Goal: Task Accomplishment & Management: Manage account settings

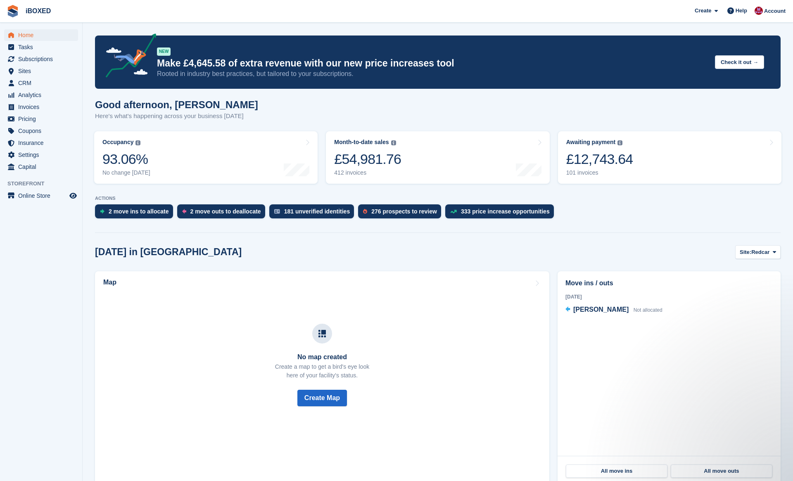
click at [58, 37] on span "Home" at bounding box center [43, 35] width 50 height 12
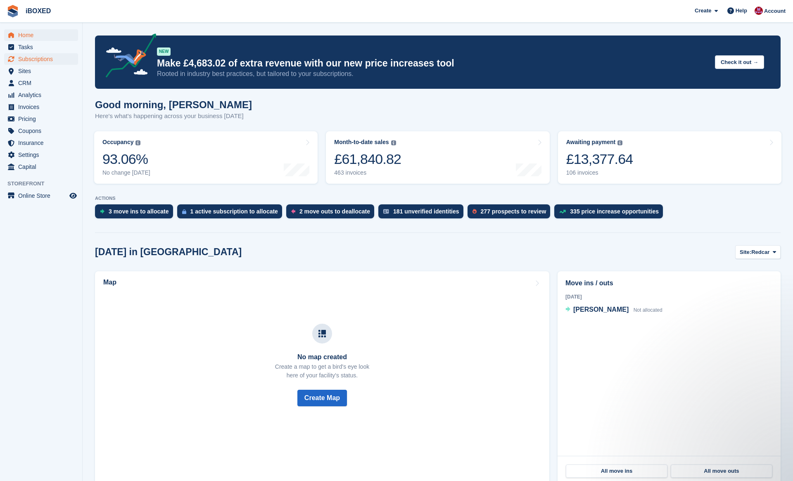
click at [43, 59] on span "Subscriptions" at bounding box center [43, 59] width 50 height 12
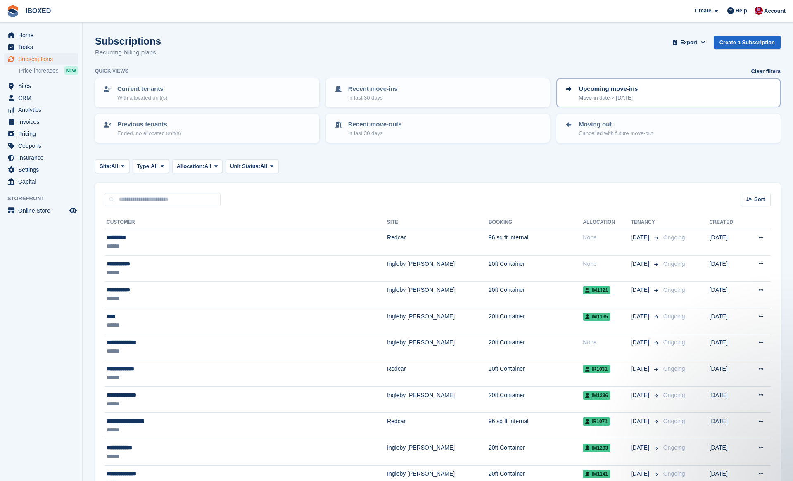
click at [627, 92] on p "Upcoming move-ins" at bounding box center [608, 89] width 59 height 10
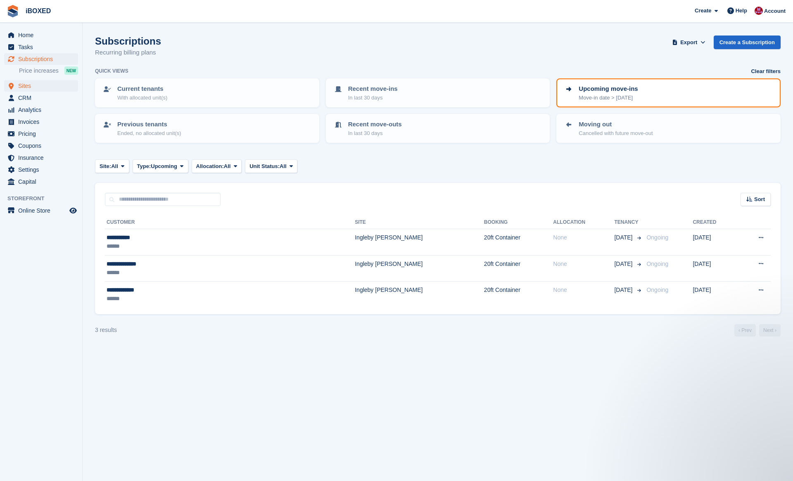
click at [32, 86] on span "Sites" at bounding box center [43, 86] width 50 height 12
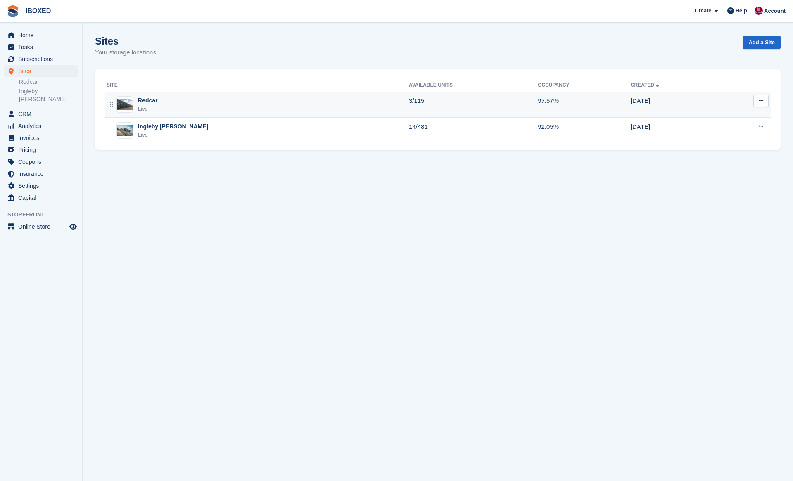
click at [187, 106] on div "Redcar Live" at bounding box center [258, 104] width 302 height 17
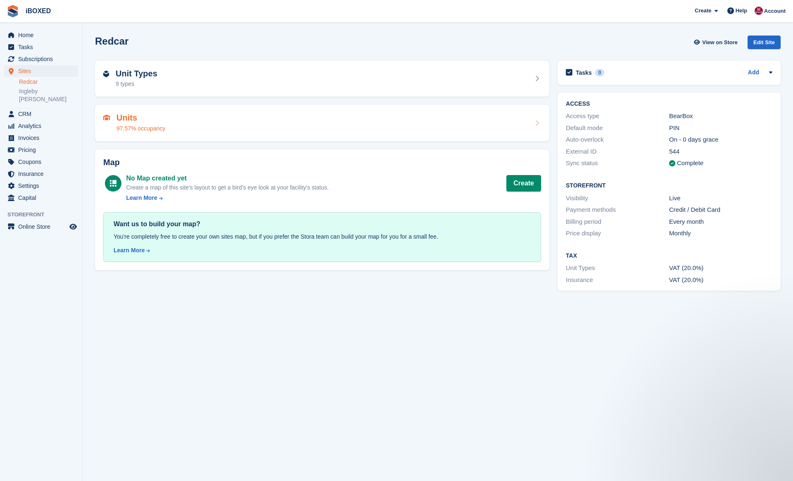
click at [216, 115] on div "Units 97.57% occupancy" at bounding box center [322, 123] width 438 height 20
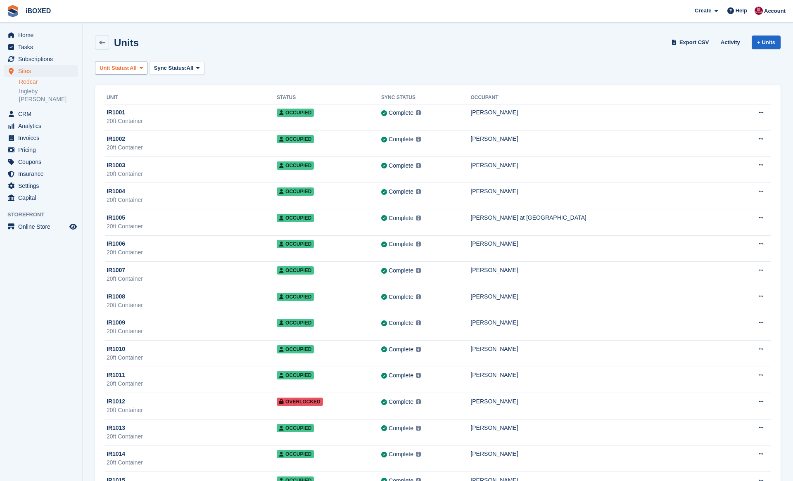
click at [126, 61] on button "Unit Status: All" at bounding box center [121, 68] width 52 height 14
click at [159, 104] on link "Available" at bounding box center [135, 102] width 72 height 15
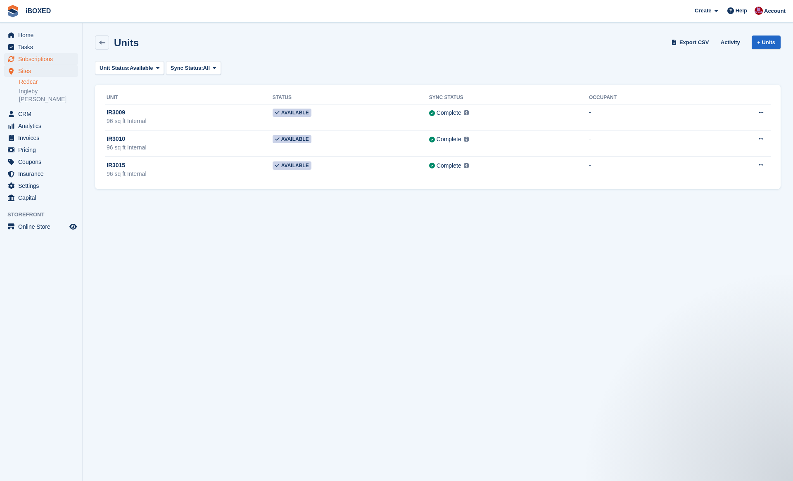
click at [56, 56] on span "Subscriptions" at bounding box center [43, 59] width 50 height 12
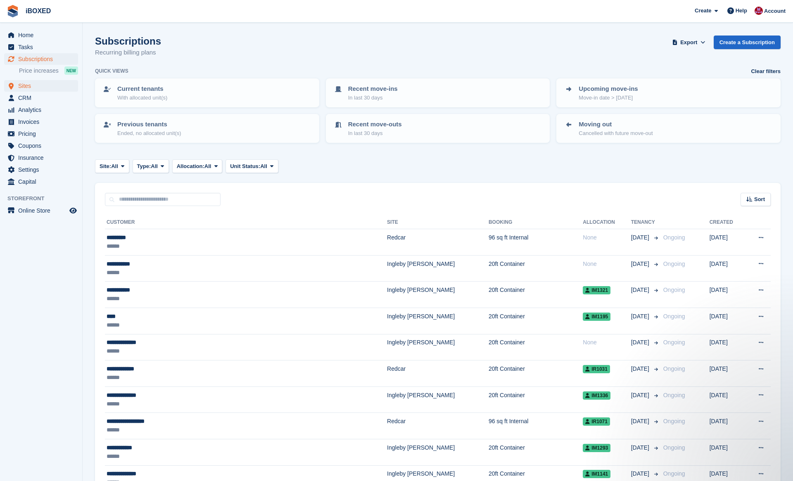
click at [47, 87] on span "Sites" at bounding box center [43, 86] width 50 height 12
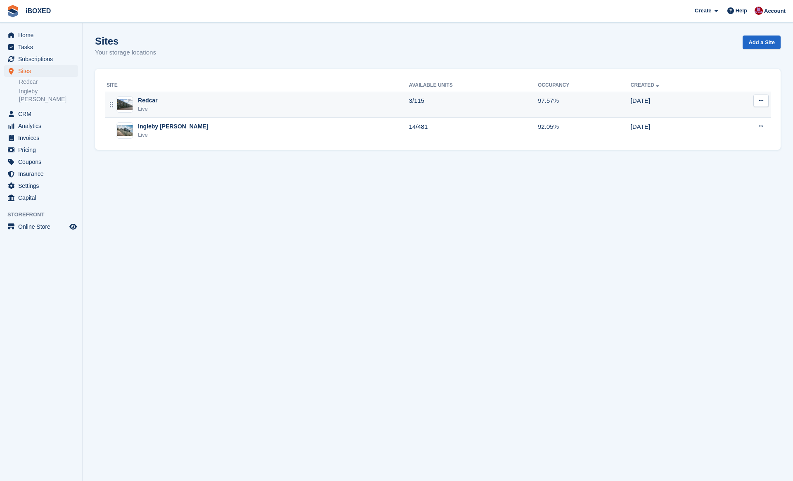
click at [172, 97] on div "Redcar Live" at bounding box center [258, 104] width 302 height 17
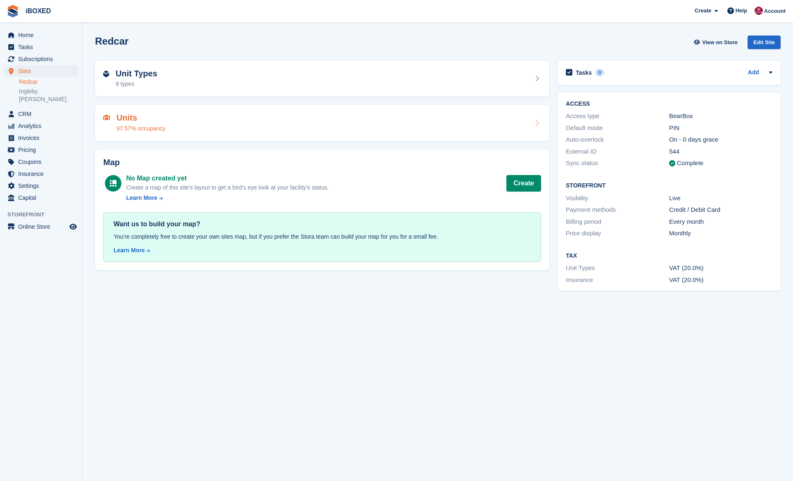
click at [209, 122] on div "Units 97.57% occupancy" at bounding box center [322, 123] width 438 height 20
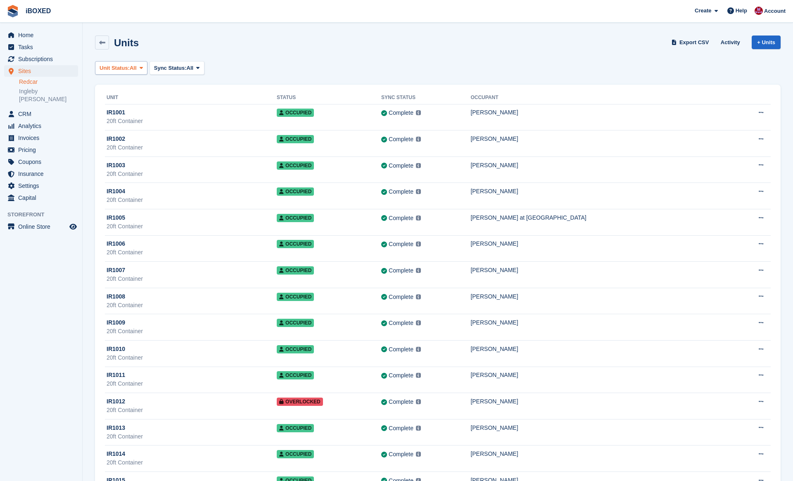
click at [125, 71] on span "Unit Status:" at bounding box center [115, 68] width 30 height 8
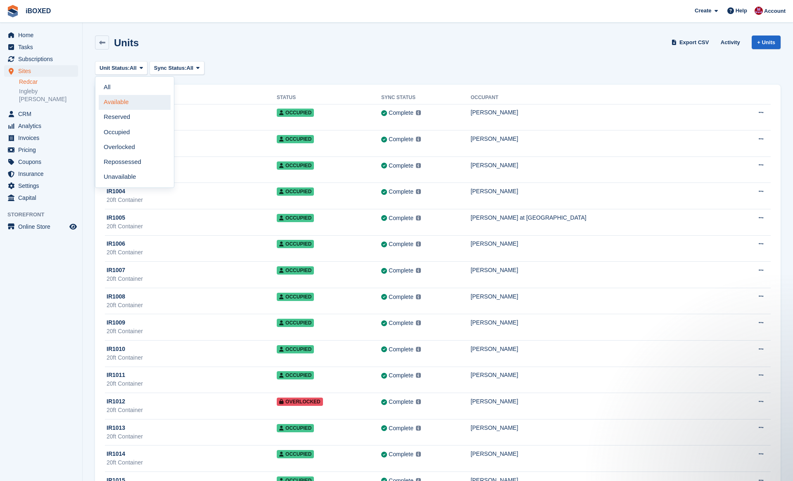
click at [132, 107] on link "Available" at bounding box center [135, 102] width 72 height 15
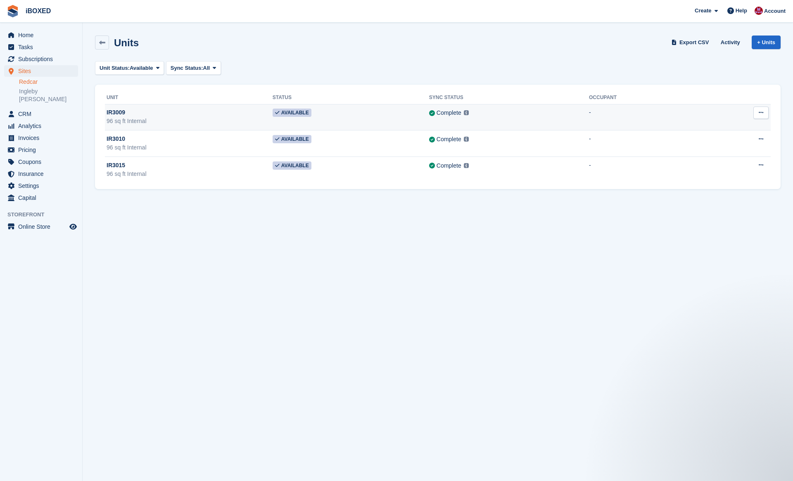
click at [132, 107] on td "IR3009 96 sq ft Internal" at bounding box center [189, 117] width 168 height 26
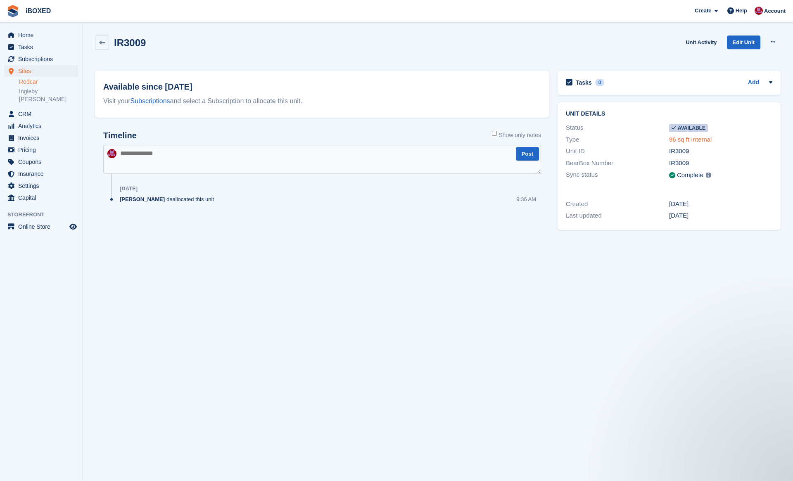
click at [700, 140] on link "96 sq ft Internal" at bounding box center [690, 139] width 43 height 7
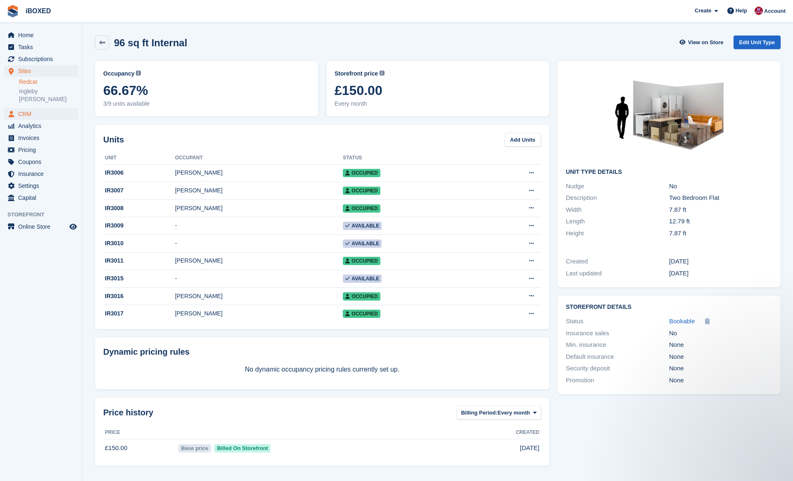
click at [42, 108] on span "CRM" at bounding box center [43, 114] width 50 height 12
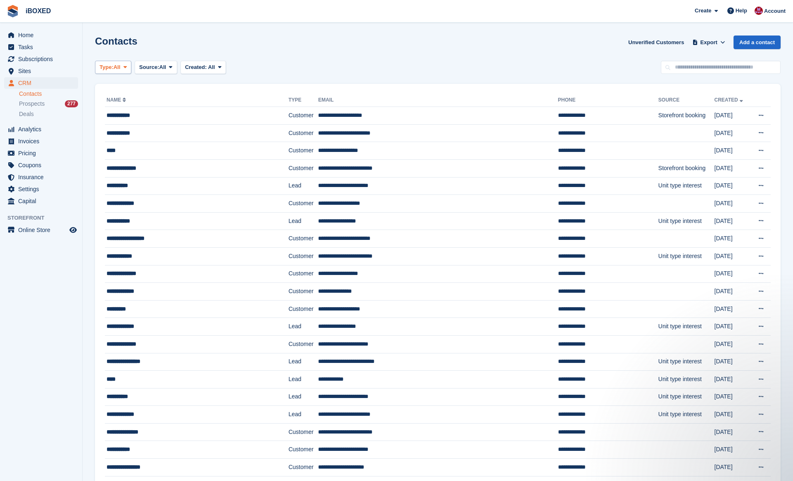
click at [127, 66] on icon at bounding box center [125, 66] width 3 height 5
click at [143, 104] on link "Lead" at bounding box center [135, 101] width 72 height 15
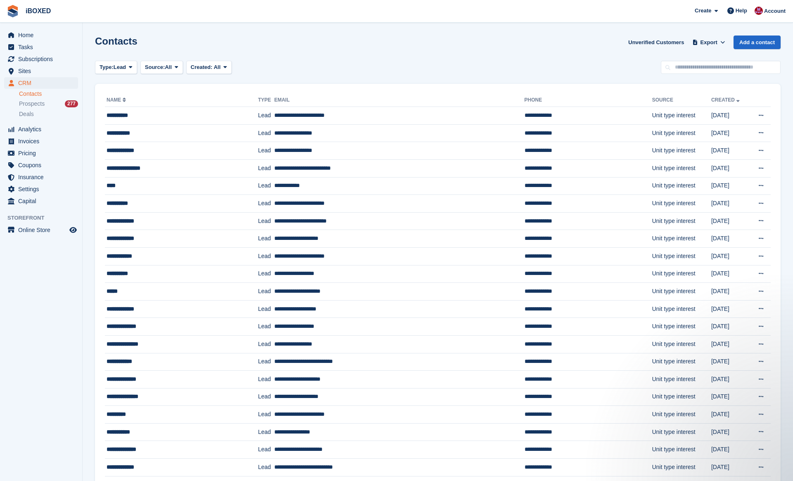
click at [162, 64] on span "Source:" at bounding box center [155, 67] width 20 height 8
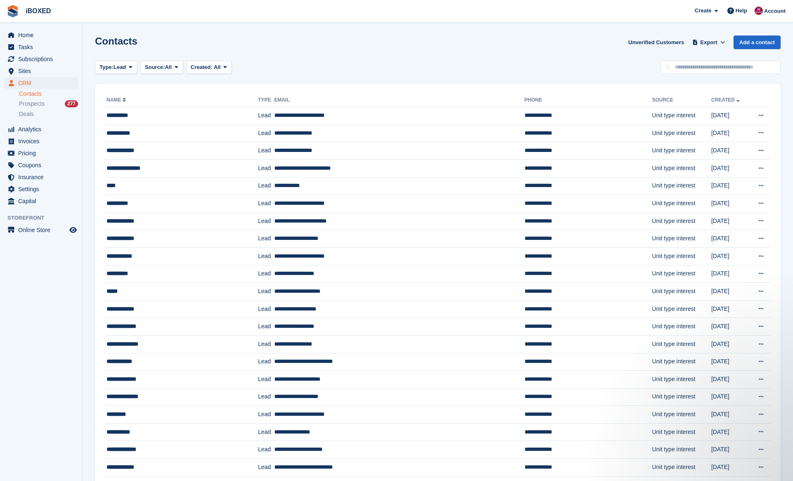
click at [213, 68] on span "Created:" at bounding box center [202, 67] width 22 height 6
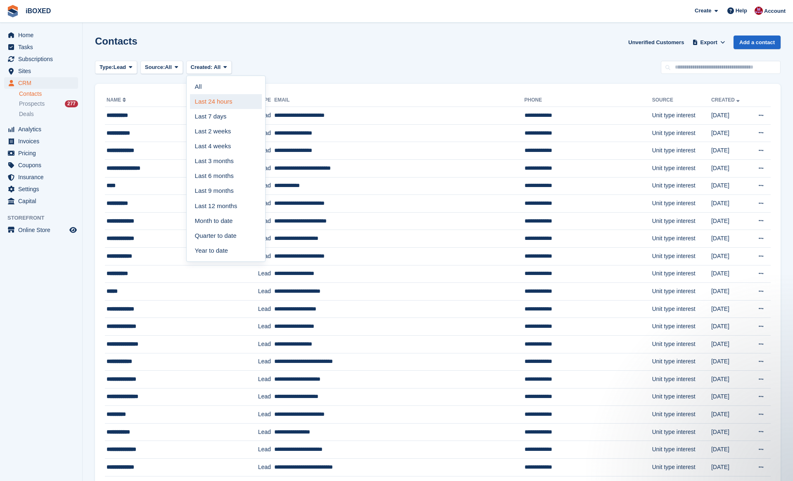
click at [227, 97] on link "Last 24 hours" at bounding box center [226, 101] width 72 height 15
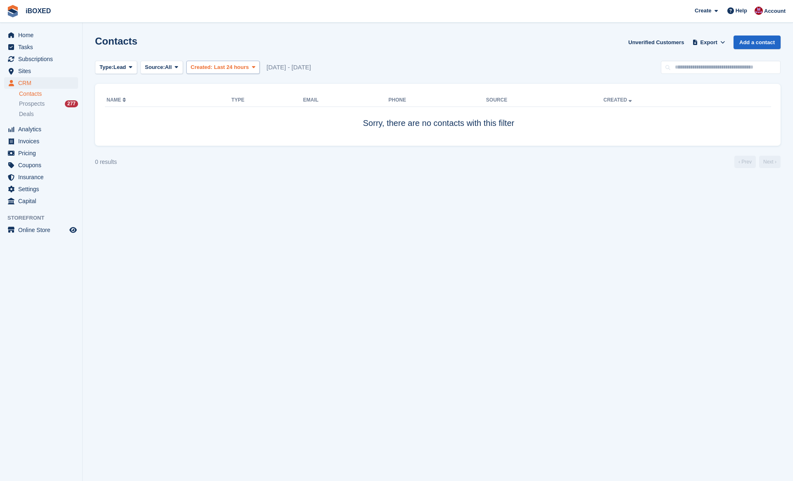
click at [227, 71] on button "Created: Last 24 hours" at bounding box center [223, 68] width 74 height 14
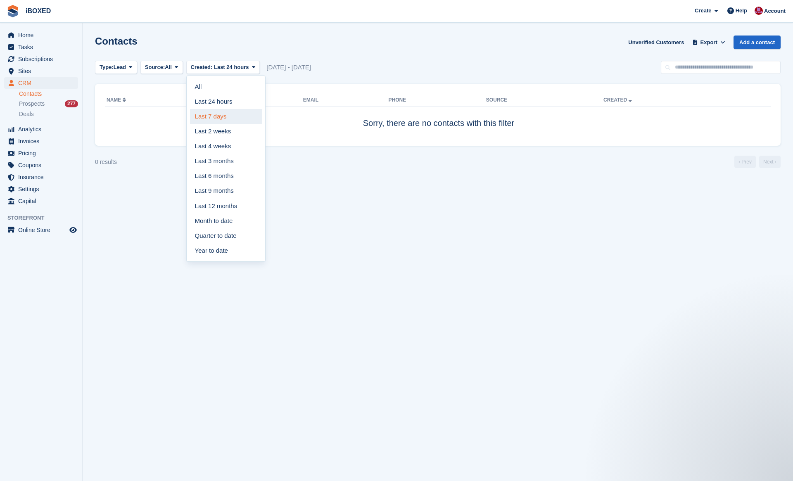
click at [227, 111] on link "Last 7 days" at bounding box center [226, 116] width 72 height 15
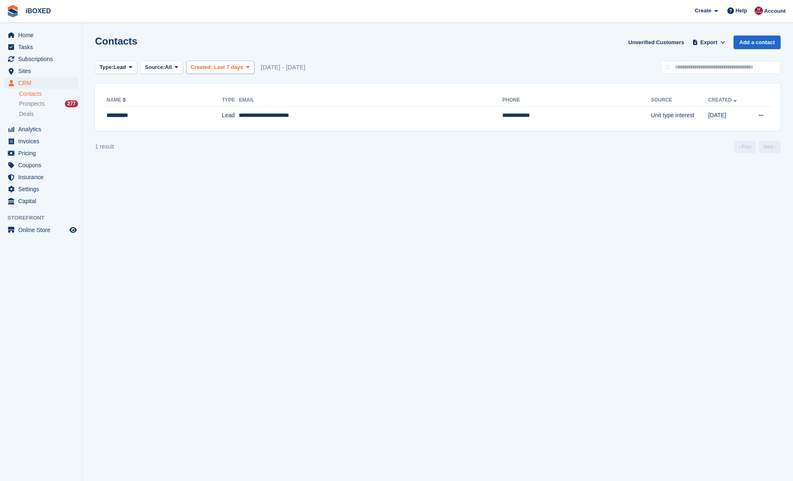
click at [241, 65] on span "Last 7 days" at bounding box center [228, 67] width 29 height 6
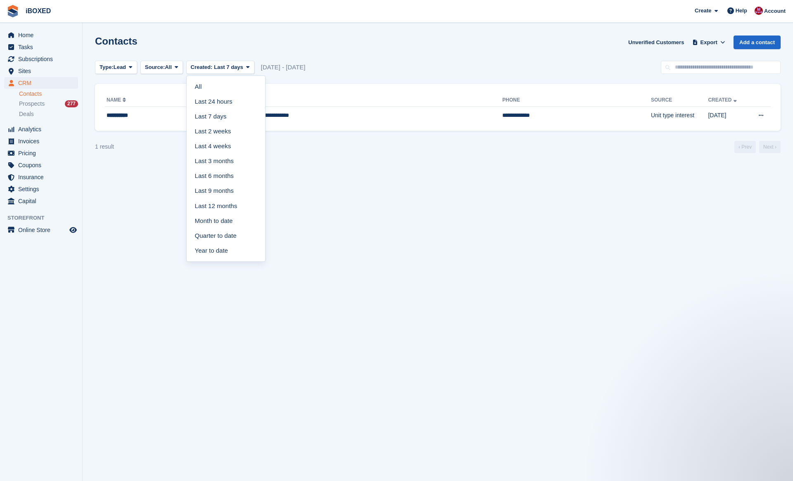
click at [318, 60] on section "Contacts Unverified Customers Export Export Contacts Export a CSV of all Contac…" at bounding box center [438, 240] width 710 height 481
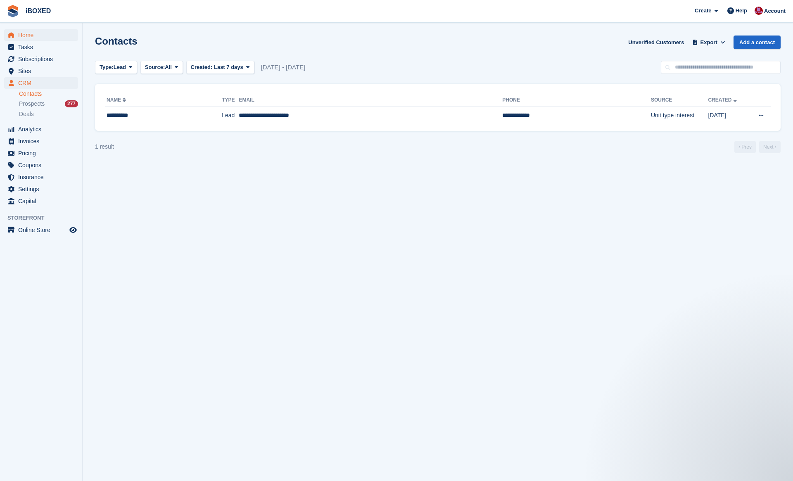
click at [21, 34] on span "Home" at bounding box center [43, 35] width 50 height 12
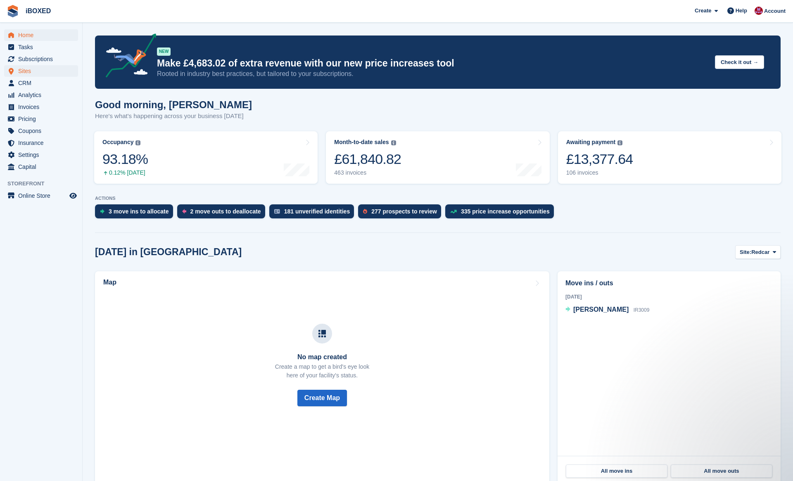
click at [50, 67] on span "Sites" at bounding box center [43, 71] width 50 height 12
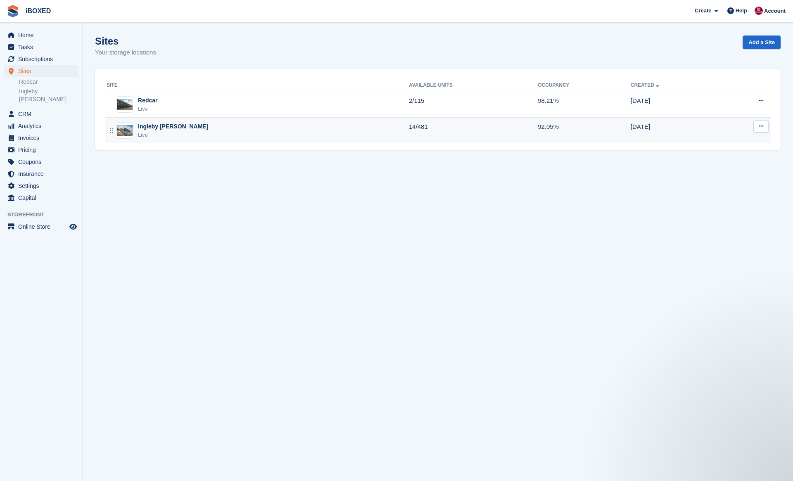
click at [181, 122] on div "Ingleby [PERSON_NAME]" at bounding box center [173, 126] width 70 height 9
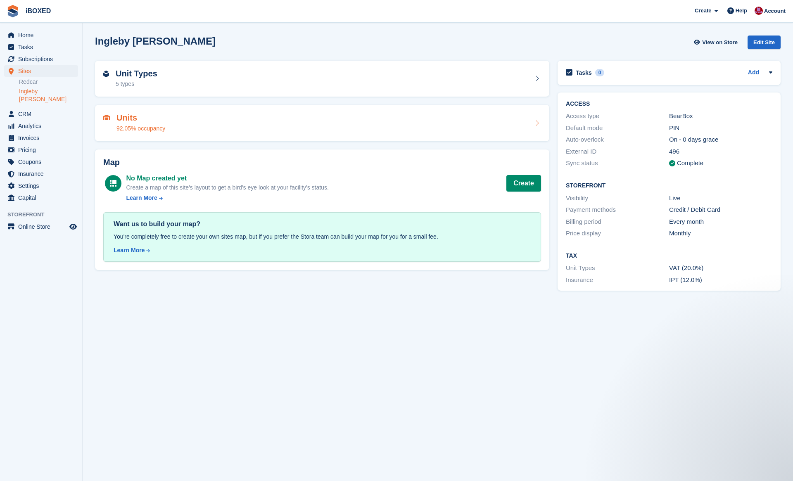
click at [179, 116] on div "Units 92.05% occupancy" at bounding box center [322, 123] width 438 height 20
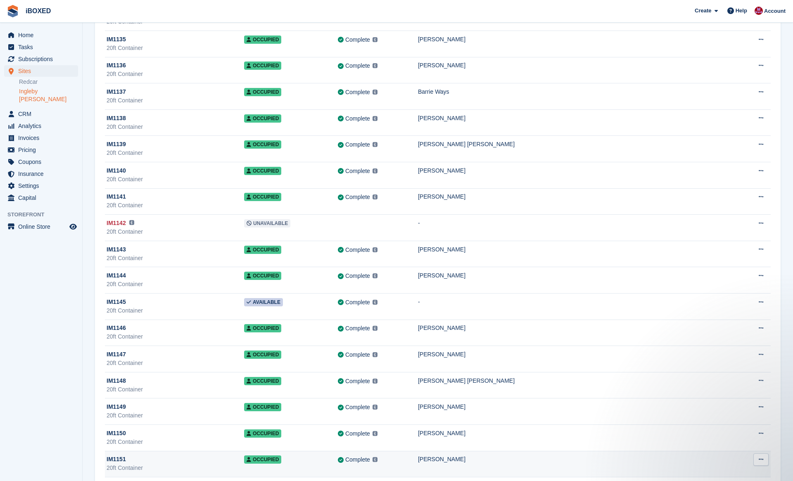
scroll to position [3976, 0]
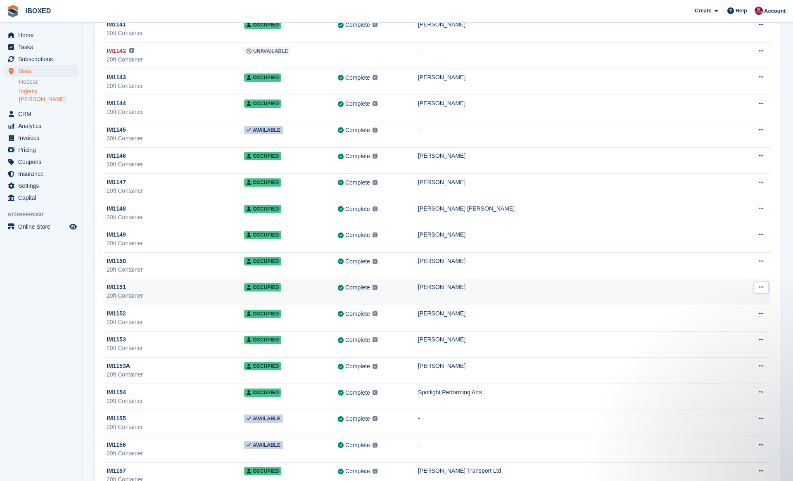
click at [210, 289] on div "IM1151" at bounding box center [176, 287] width 138 height 9
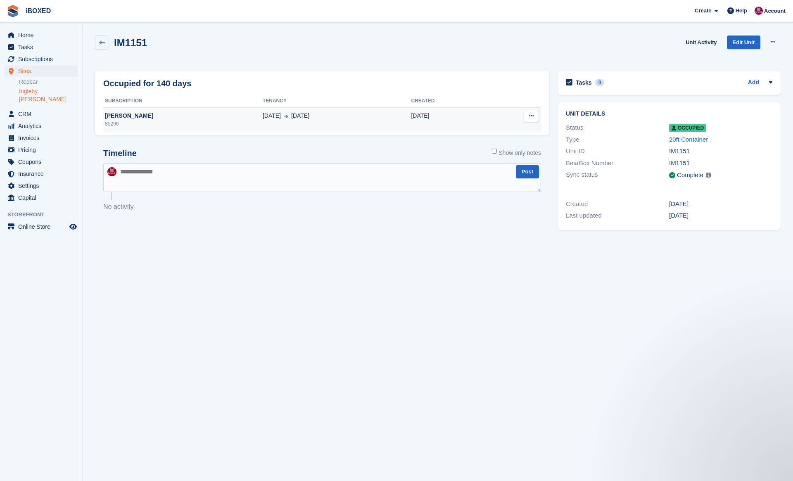
click at [534, 116] on button at bounding box center [531, 116] width 15 height 12
click at [293, 45] on div "IM1151 Unit Activity Edit Unit Overlock Deallocate" at bounding box center [438, 48] width 686 height 24
click at [154, 110] on td "David martin 85296" at bounding box center [182, 119] width 159 height 25
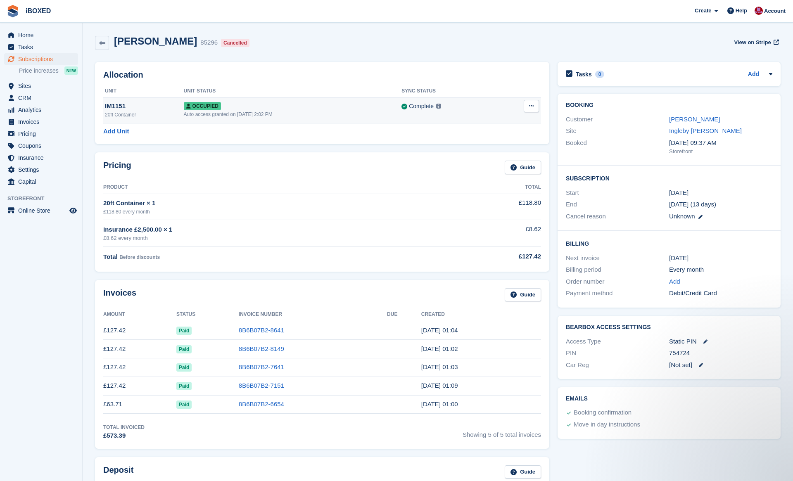
click at [532, 106] on icon at bounding box center [531, 105] width 5 height 5
click at [494, 138] on p "Deallocate" at bounding box center [499, 140] width 72 height 11
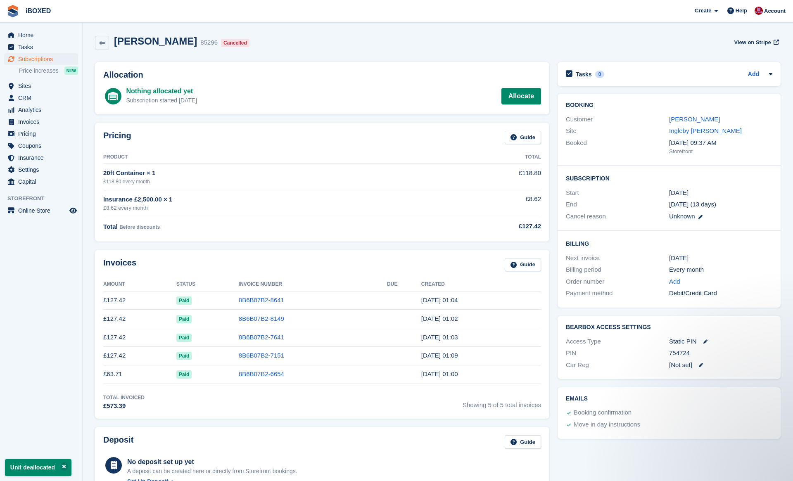
scroll to position [414, 0]
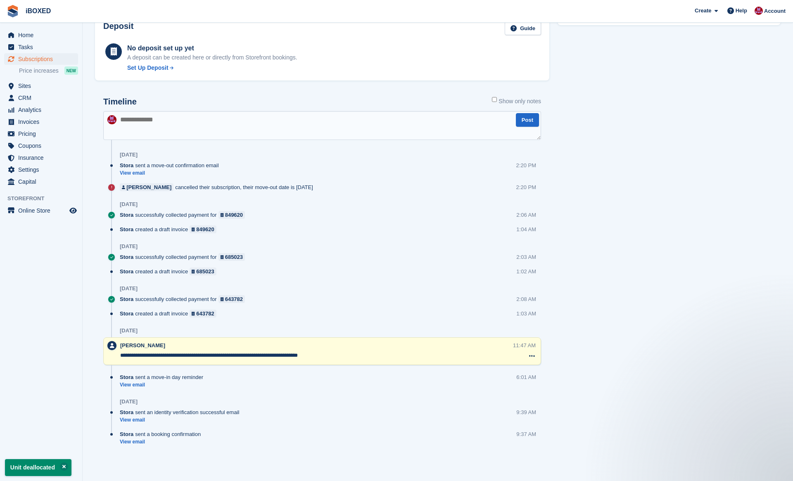
click at [240, 125] on textarea at bounding box center [322, 125] width 438 height 29
type textarea "**********"
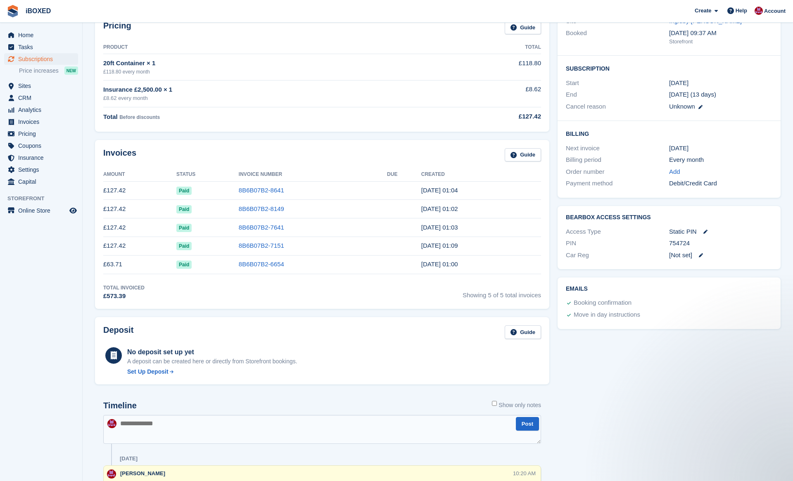
scroll to position [0, 0]
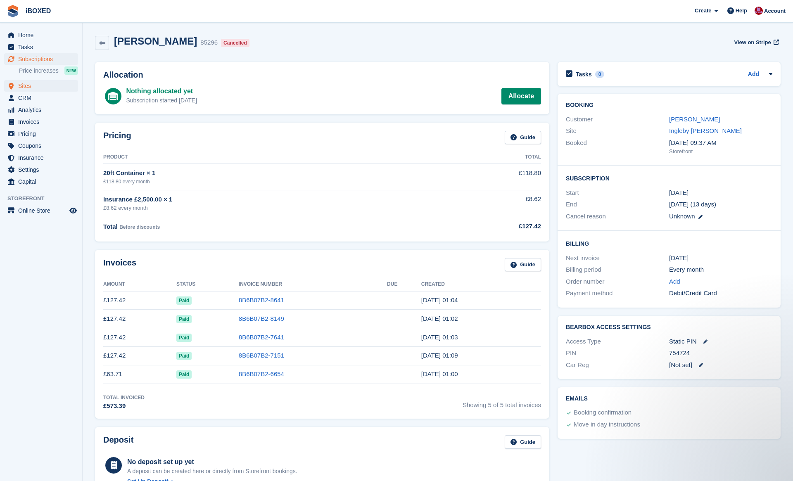
click at [45, 84] on span "Sites" at bounding box center [43, 86] width 50 height 12
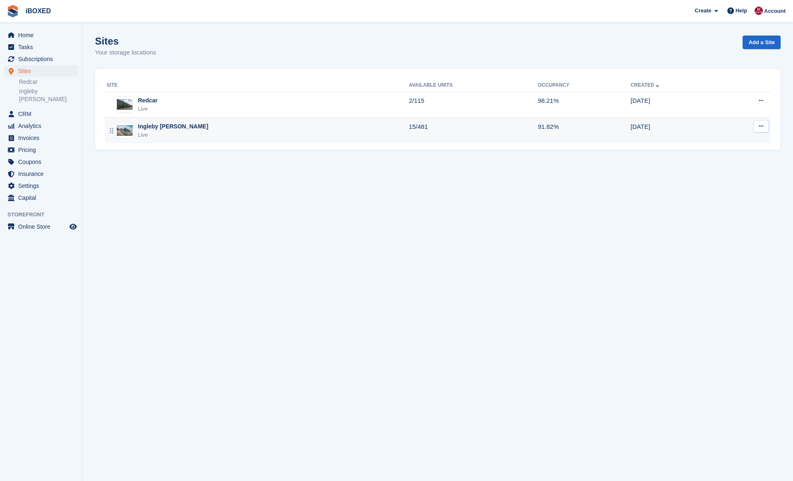
click at [228, 139] on td "Ingleby Barwick Live" at bounding box center [257, 131] width 304 height 26
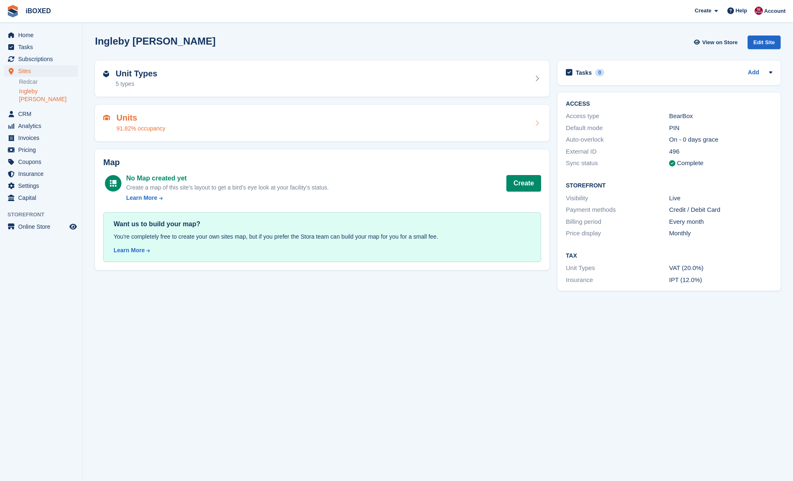
click at [197, 112] on div "Units 91.82% occupancy" at bounding box center [322, 123] width 454 height 36
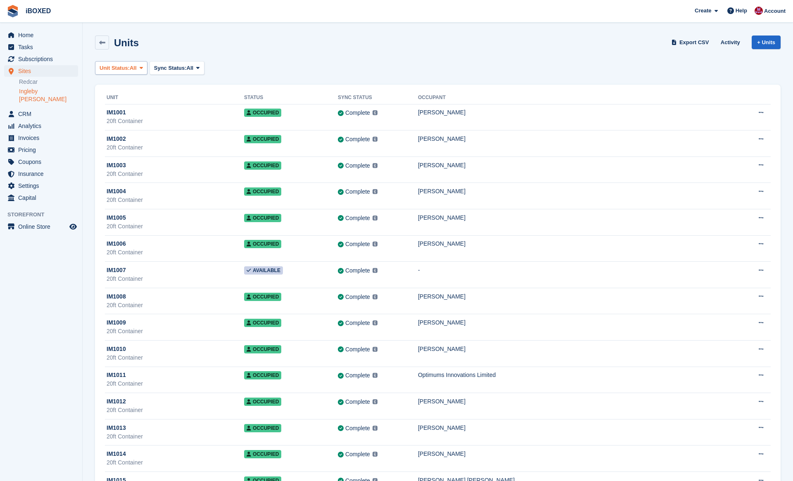
click at [129, 69] on span "Unit Status:" at bounding box center [115, 68] width 30 height 8
click at [139, 101] on link "Available" at bounding box center [135, 102] width 72 height 15
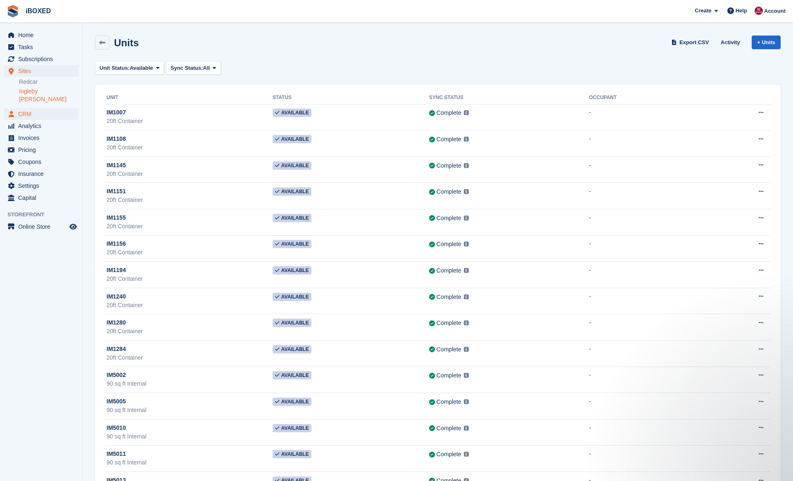
click at [46, 108] on span "CRM" at bounding box center [43, 114] width 50 height 12
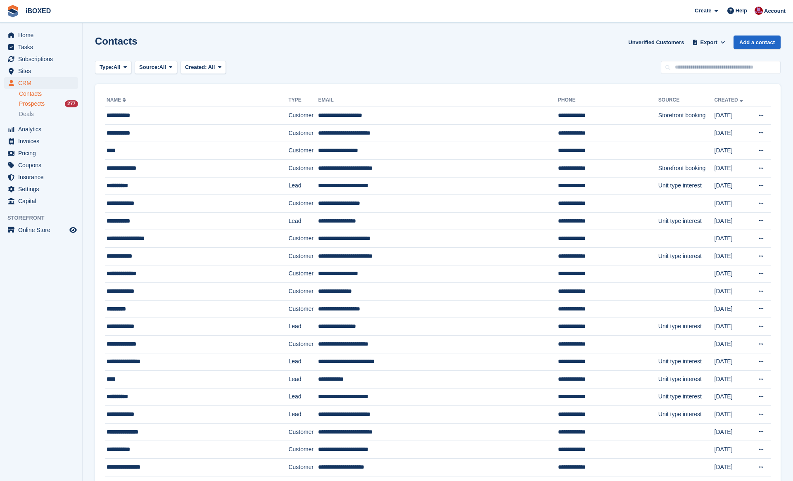
click at [45, 102] on span "Prospects" at bounding box center [32, 104] width 26 height 8
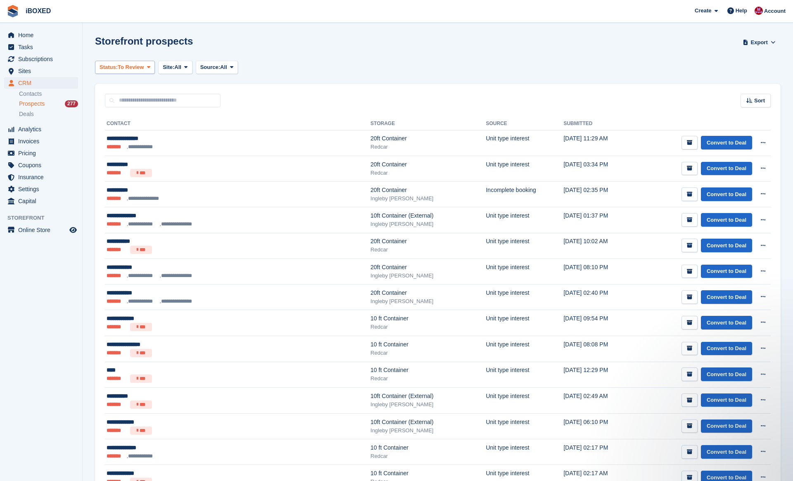
click at [144, 71] on span "To Review" at bounding box center [131, 67] width 26 height 8
click at [174, 71] on span "Site:" at bounding box center [169, 67] width 12 height 8
click at [189, 111] on link "Ingleby [PERSON_NAME]" at bounding box center [203, 116] width 83 height 15
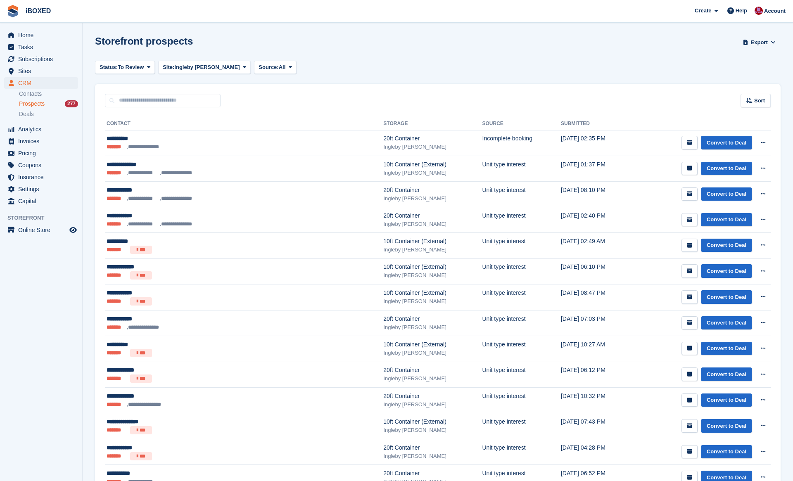
drag, startPoint x: 266, startPoint y: 69, endPoint x: 298, endPoint y: 69, distance: 32.2
click at [279, 69] on span "All" at bounding box center [282, 67] width 7 height 8
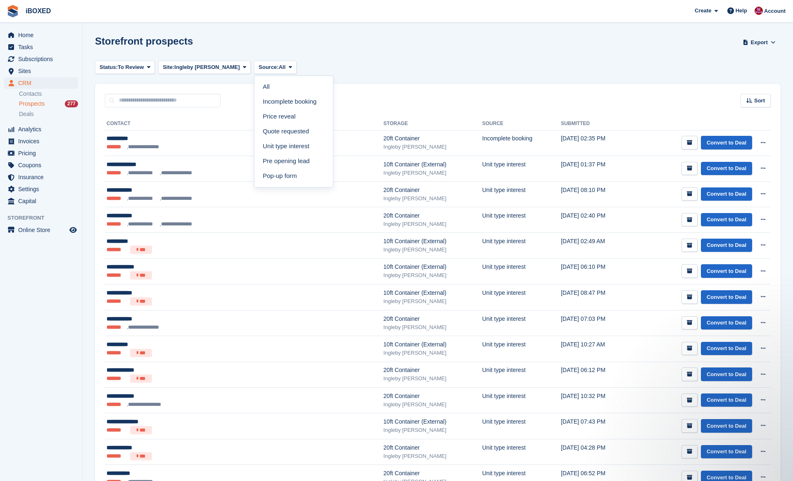
click at [354, 69] on div "Status: To Review All Archived To Review Site: Ingleby Barwick All Redcar Ingle…" at bounding box center [438, 68] width 686 height 14
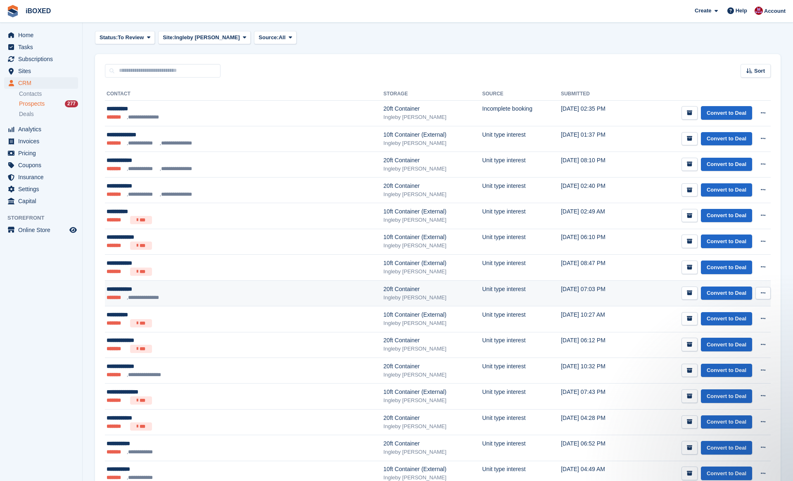
scroll to position [31, 0]
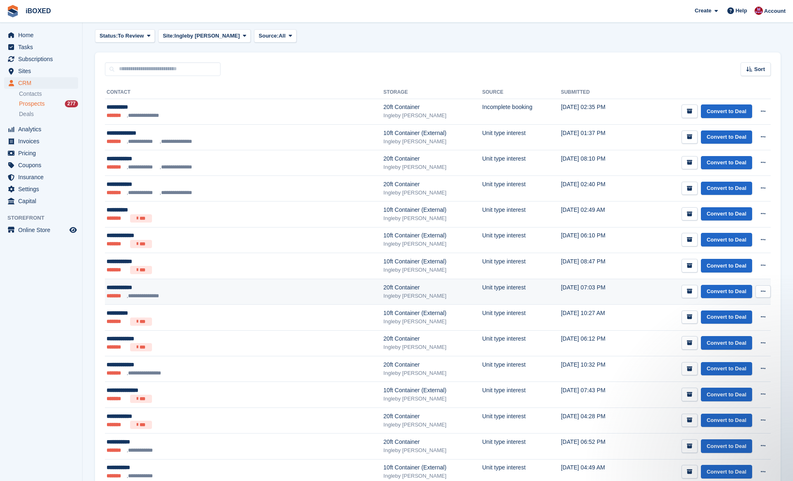
click at [383, 289] on div "20ft Container" at bounding box center [432, 287] width 99 height 9
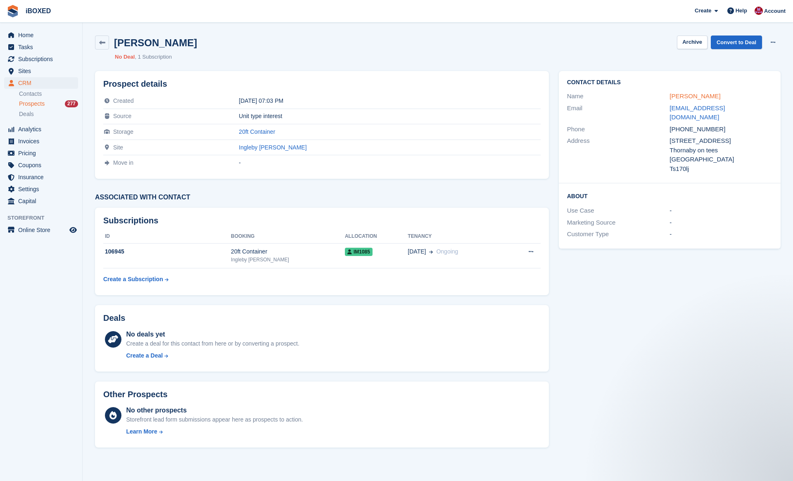
click at [685, 95] on link "[PERSON_NAME]" at bounding box center [695, 96] width 51 height 7
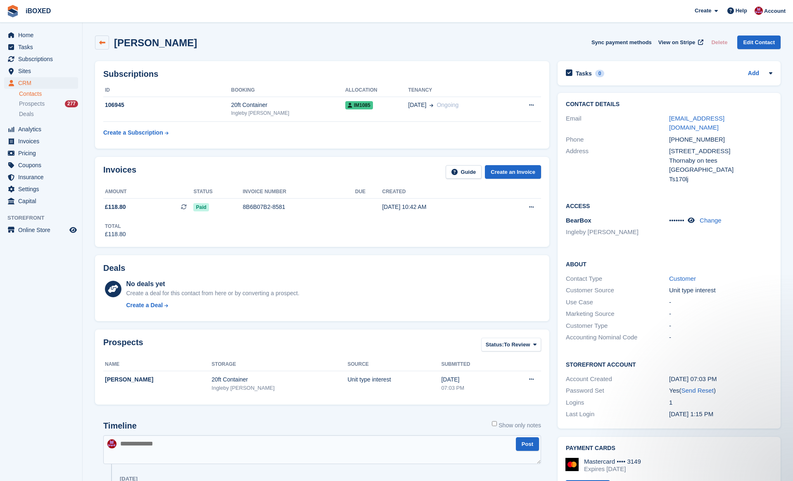
click at [101, 40] on icon at bounding box center [102, 43] width 6 height 6
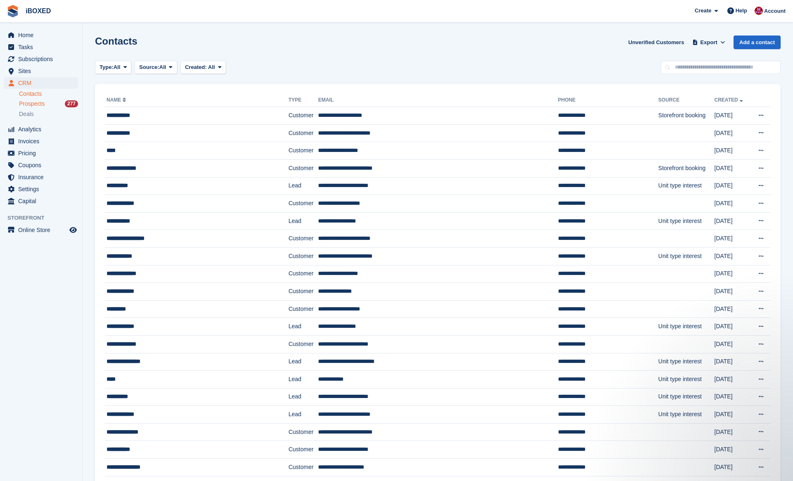
click at [48, 104] on div "Prospects 277" at bounding box center [48, 104] width 59 height 8
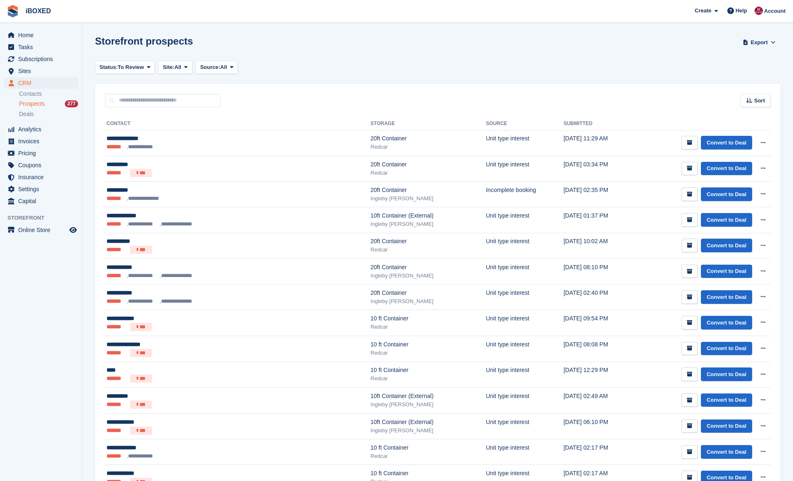
drag, startPoint x: 174, startPoint y: 72, endPoint x: 181, endPoint y: 100, distance: 29.4
click at [174, 72] on button "Site: All" at bounding box center [175, 68] width 34 height 14
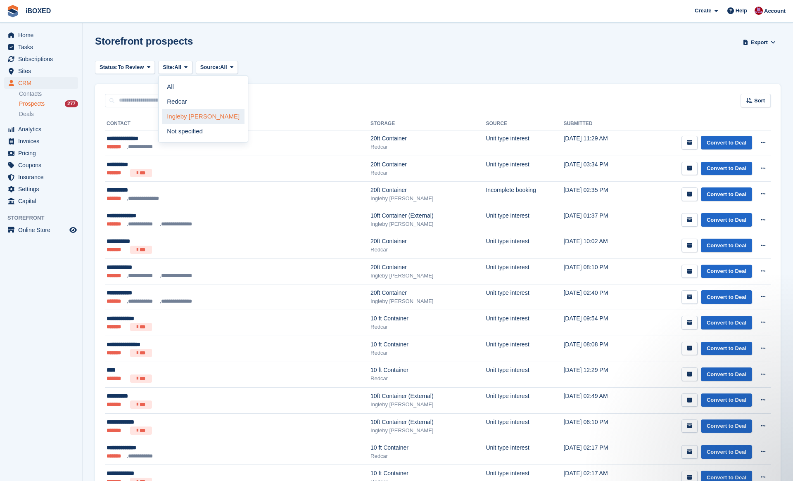
click at [191, 112] on link "Ingleby [PERSON_NAME]" at bounding box center [203, 116] width 83 height 15
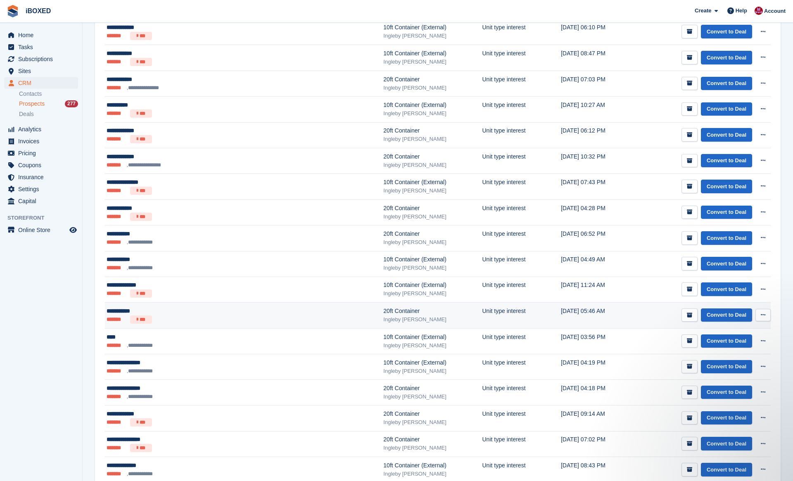
scroll to position [240, 0]
click at [383, 312] on div "20ft Container" at bounding box center [432, 310] width 99 height 9
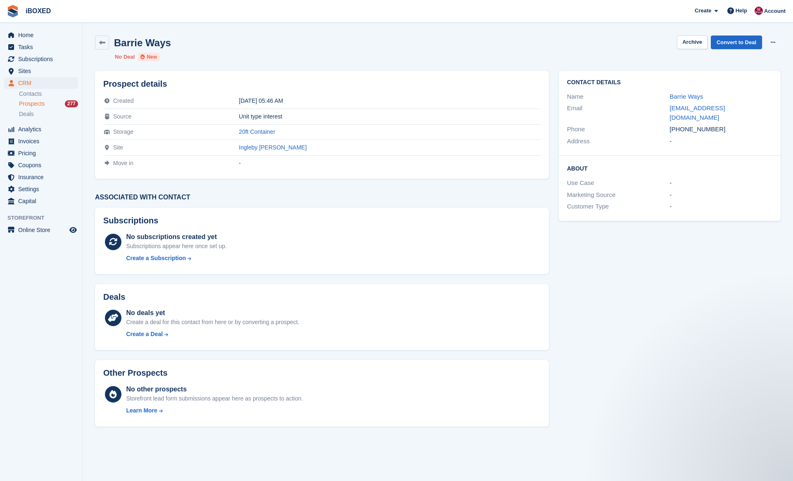
click at [686, 100] on div "Barrie Ways" at bounding box center [721, 97] width 103 height 10
click at [686, 96] on link "Barrie Ways" at bounding box center [686, 96] width 33 height 7
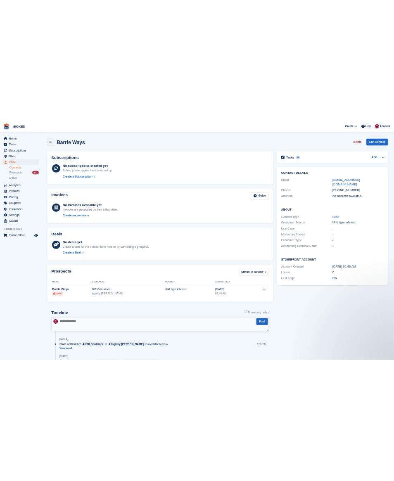
scroll to position [57, 0]
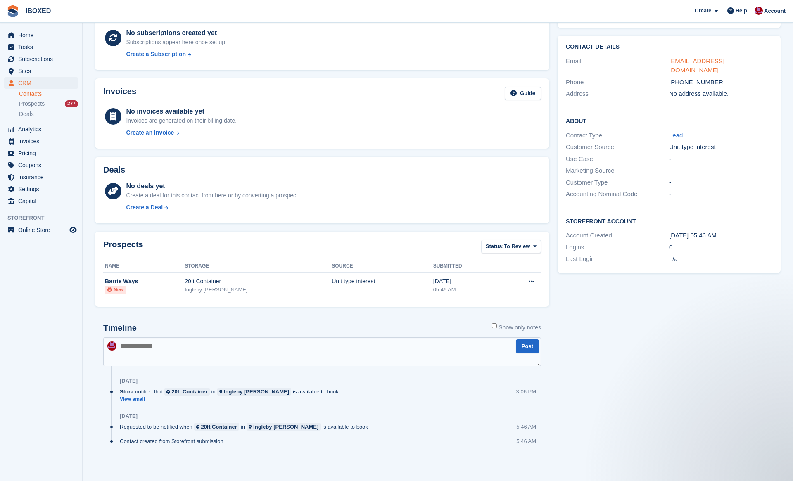
click at [715, 60] on link "[EMAIL_ADDRESS][DOMAIN_NAME]" at bounding box center [696, 65] width 55 height 17
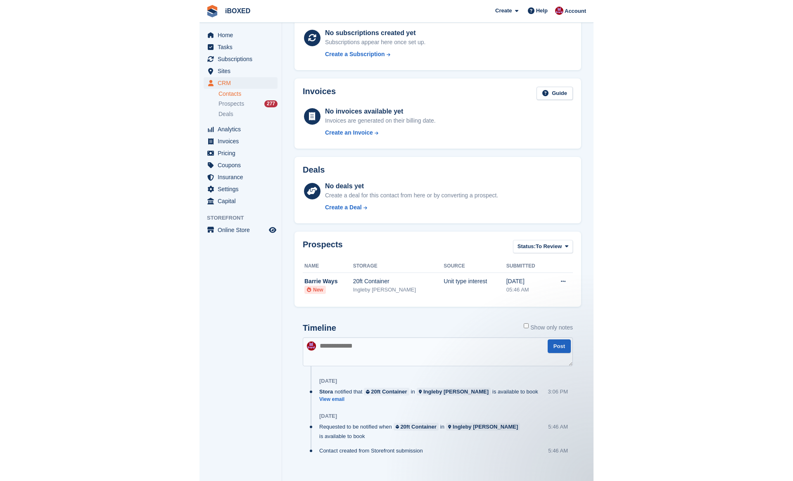
scroll to position [0, 0]
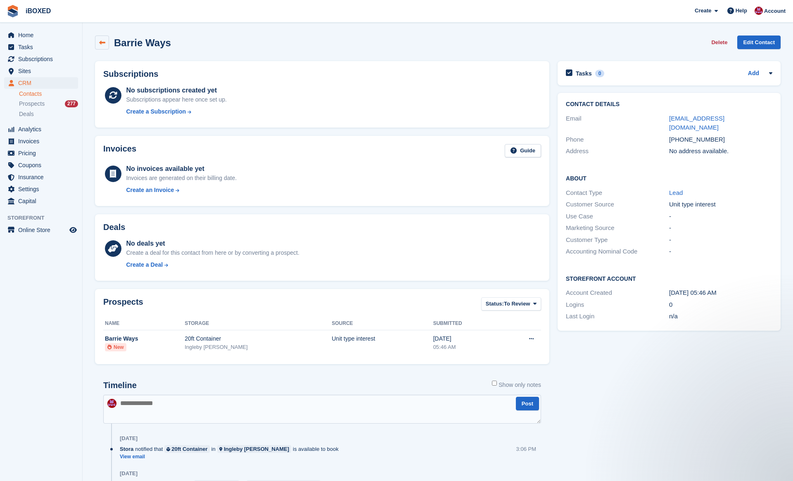
click at [102, 41] on icon at bounding box center [102, 43] width 6 height 6
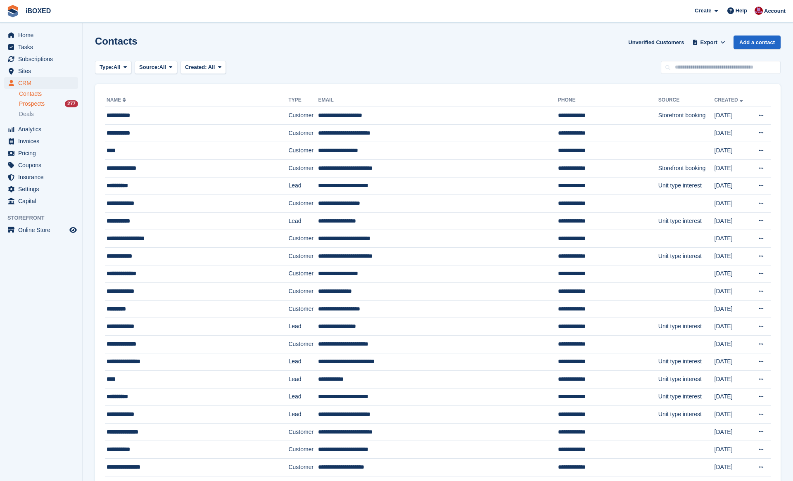
click at [45, 105] on span "Prospects" at bounding box center [32, 104] width 26 height 8
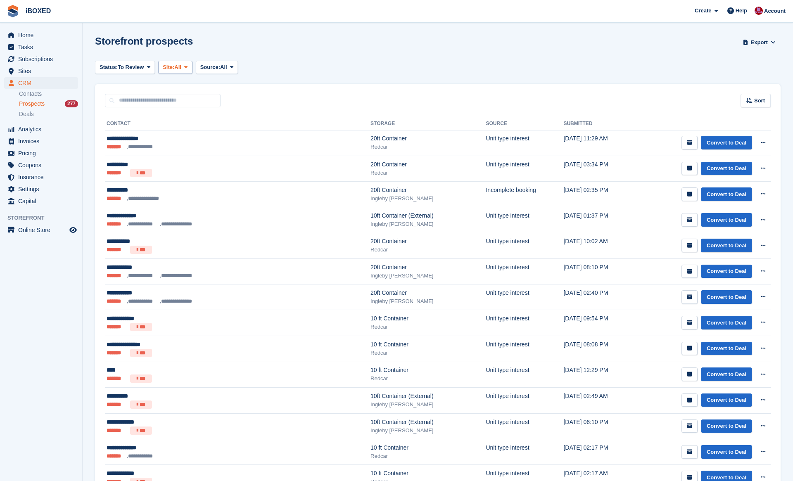
click at [181, 71] on span "All" at bounding box center [177, 67] width 7 height 8
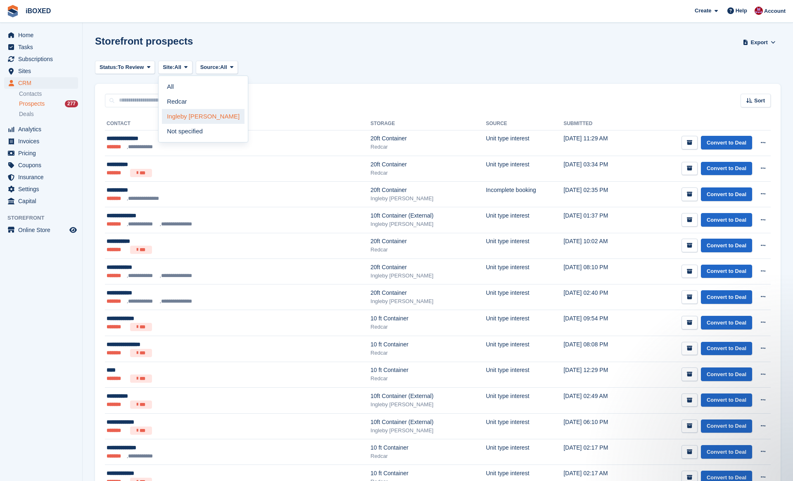
click at [188, 122] on link "Ingleby [PERSON_NAME]" at bounding box center [203, 116] width 83 height 15
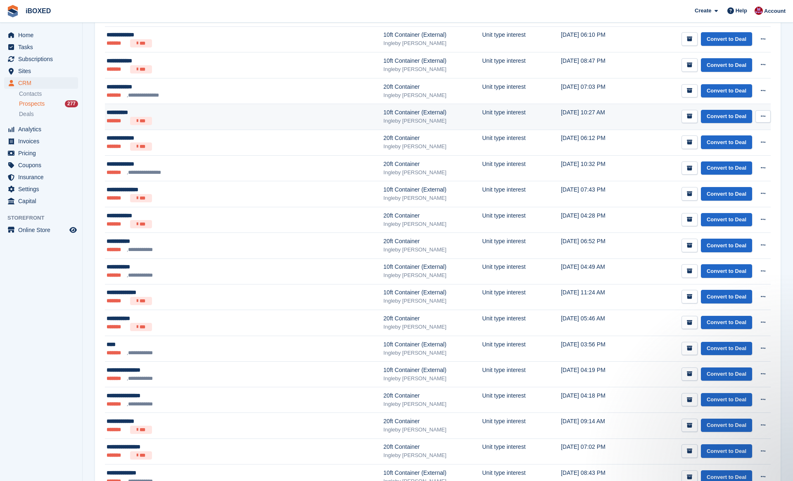
scroll to position [238, 0]
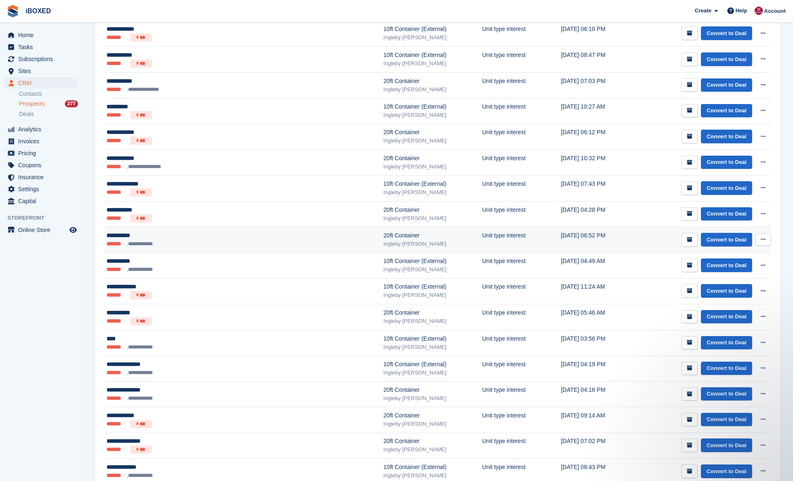
click at [281, 231] on div "**********" at bounding box center [195, 235] width 176 height 9
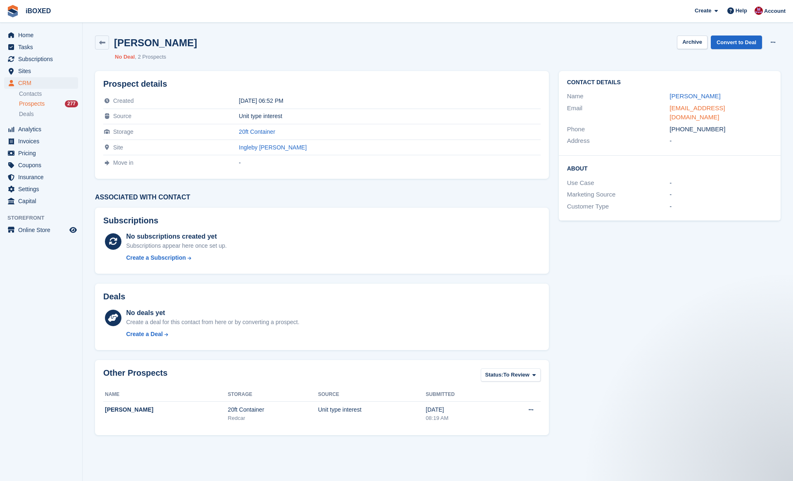
click at [724, 109] on link "mwg3115@gmail.com" at bounding box center [697, 113] width 55 height 17
click at [102, 43] on icon at bounding box center [102, 43] width 6 height 6
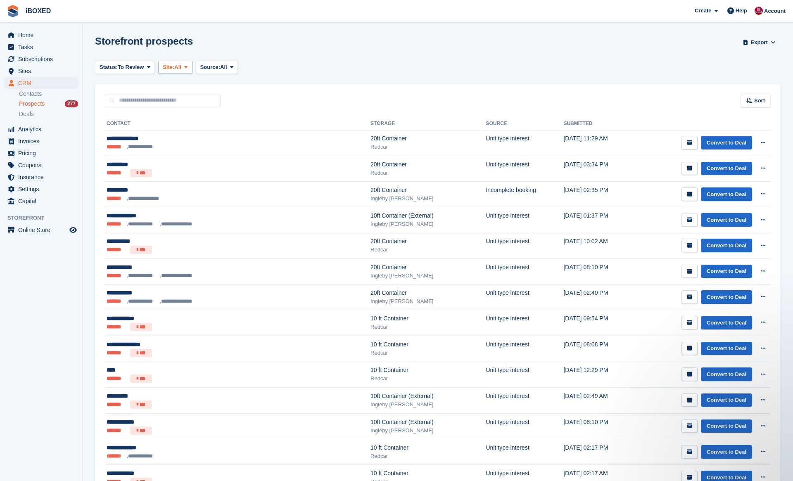
click at [173, 71] on span "Site:" at bounding box center [169, 67] width 12 height 8
click at [184, 114] on link "Ingleby [PERSON_NAME]" at bounding box center [203, 116] width 83 height 15
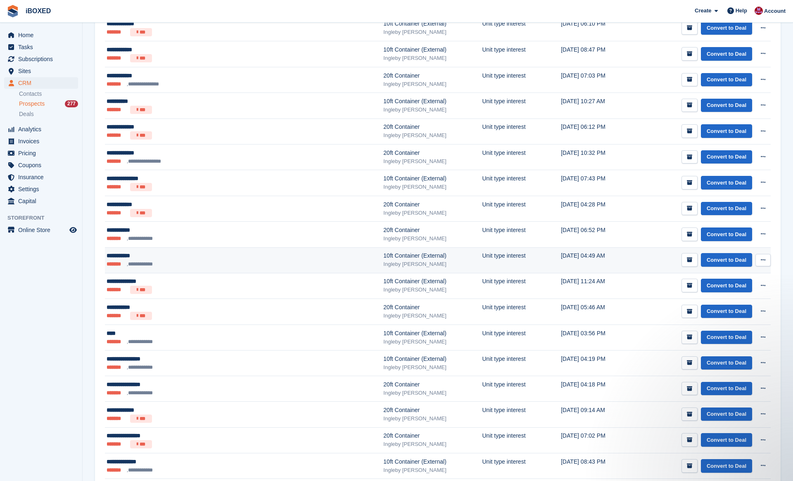
scroll to position [244, 0]
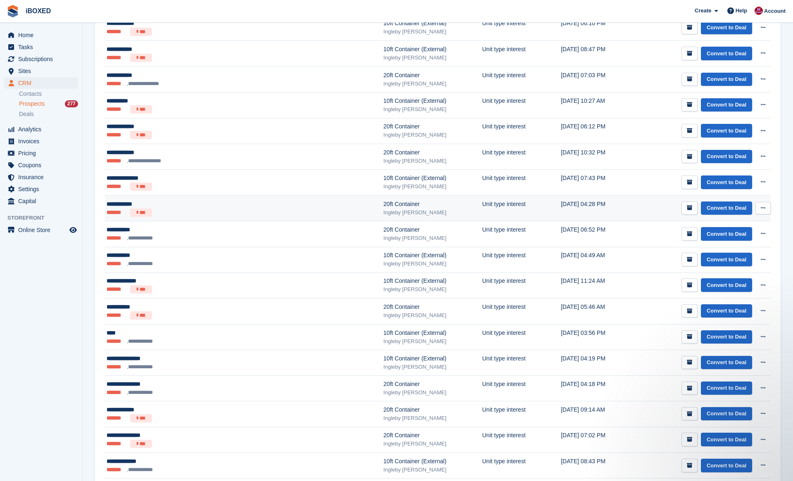
click at [383, 203] on div "20ft Container" at bounding box center [432, 204] width 99 height 9
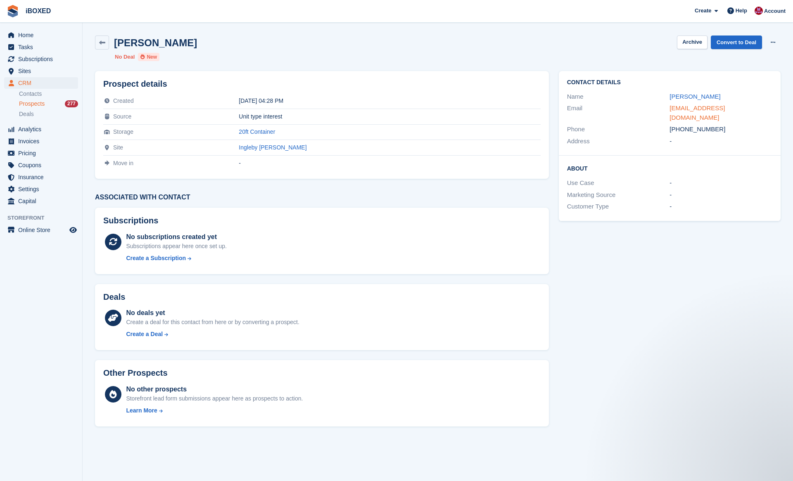
click at [716, 107] on link "[EMAIL_ADDRESS][DOMAIN_NAME]" at bounding box center [697, 113] width 55 height 17
click at [106, 40] on link at bounding box center [102, 43] width 14 height 14
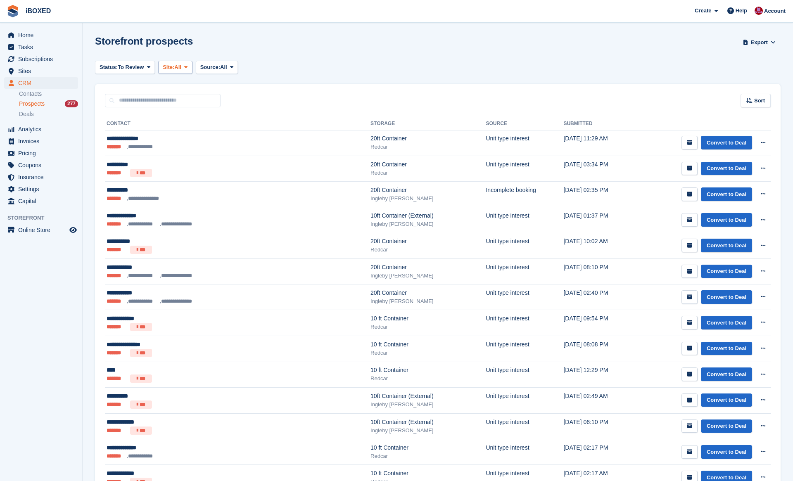
click at [174, 70] on span "Site:" at bounding box center [169, 67] width 12 height 8
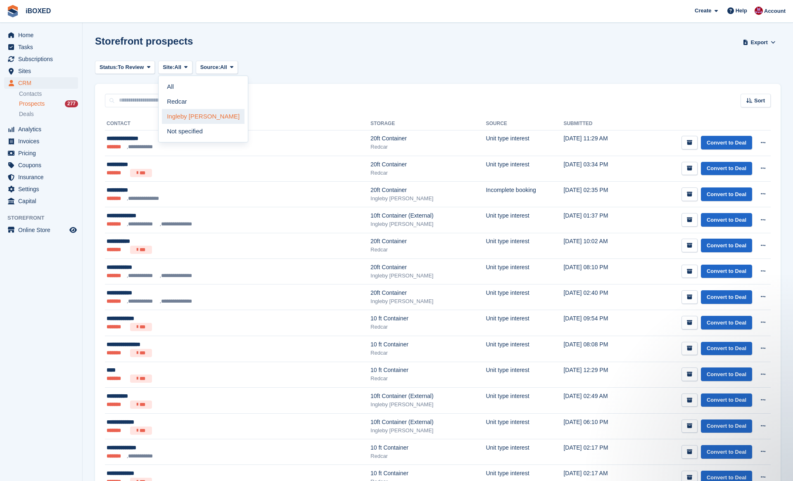
click at [188, 112] on link "Ingleby [PERSON_NAME]" at bounding box center [203, 116] width 83 height 15
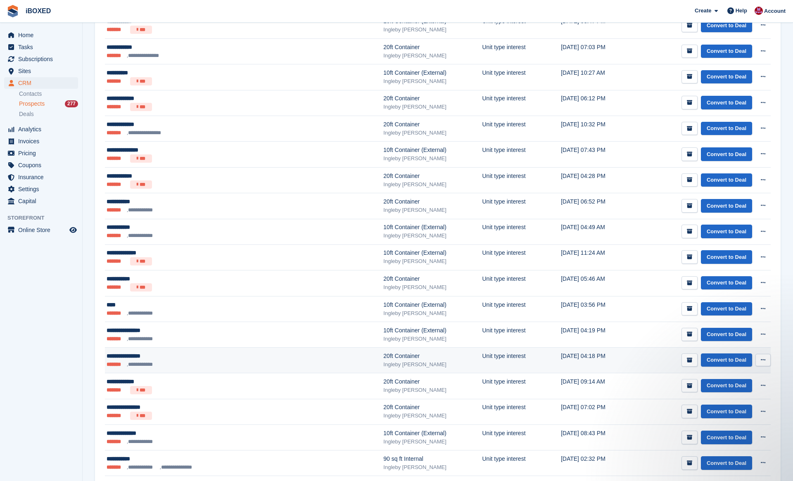
scroll to position [272, 0]
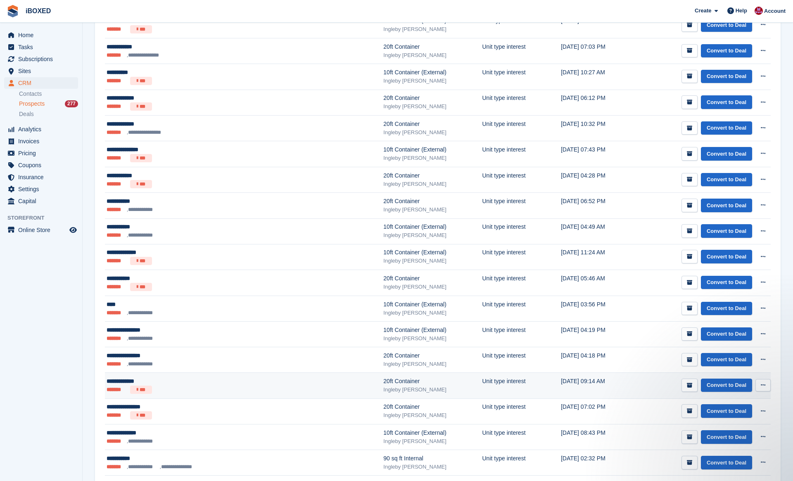
click at [383, 377] on div "20ft Container" at bounding box center [432, 381] width 99 height 9
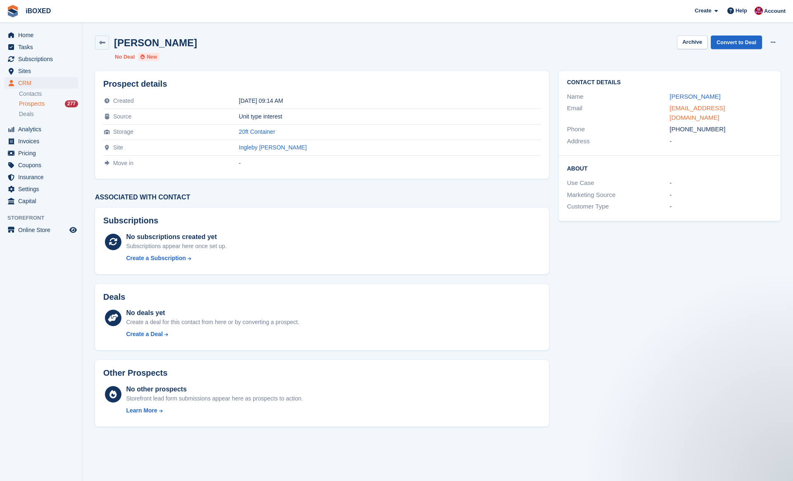
click at [697, 108] on link "spiritualmedicine@outlook.com" at bounding box center [697, 113] width 55 height 17
click at [105, 40] on link at bounding box center [102, 43] width 14 height 14
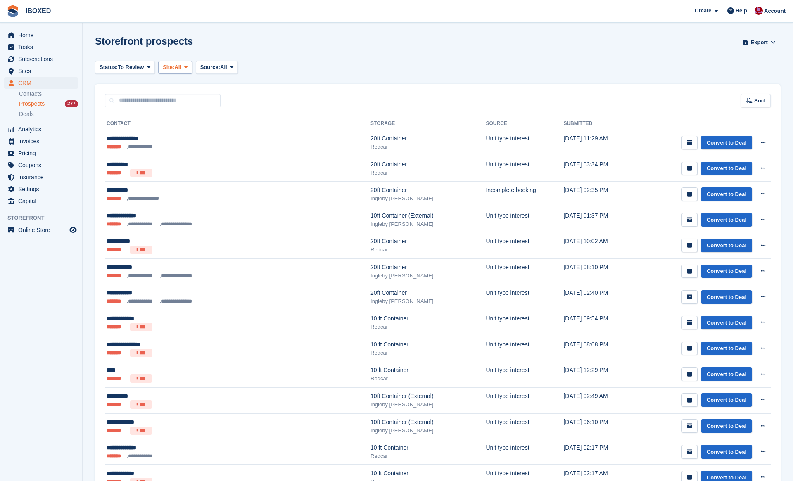
click at [181, 65] on span "All" at bounding box center [177, 67] width 7 height 8
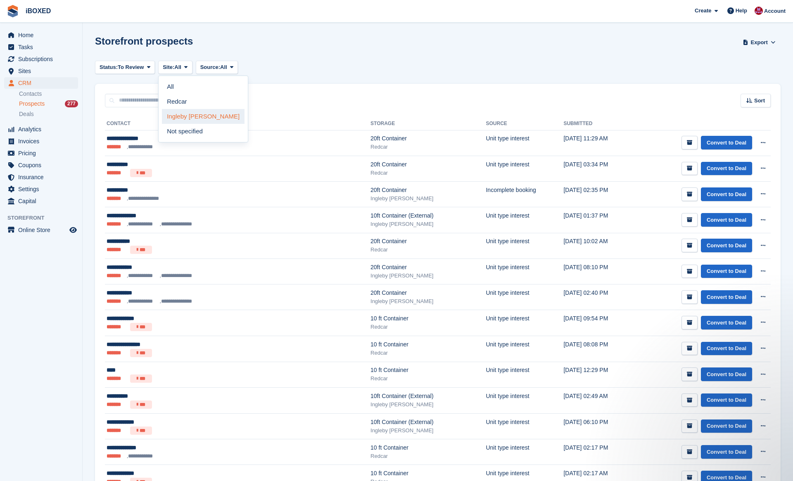
click at [200, 114] on link "Ingleby [PERSON_NAME]" at bounding box center [203, 116] width 83 height 15
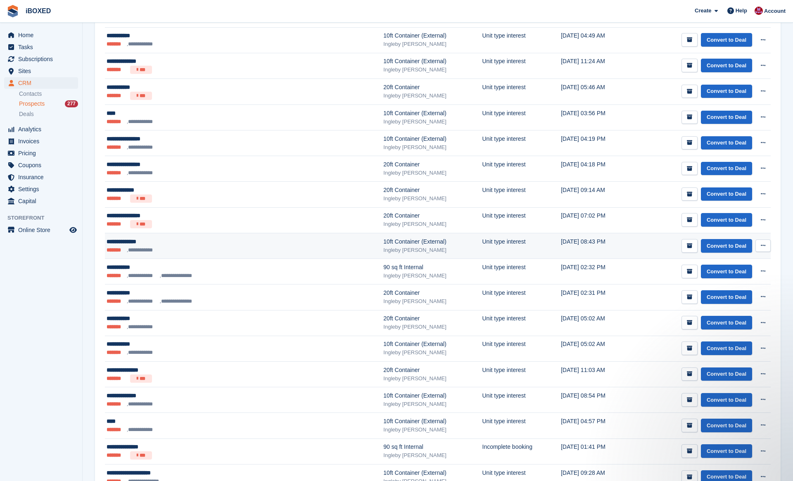
scroll to position [480, 0]
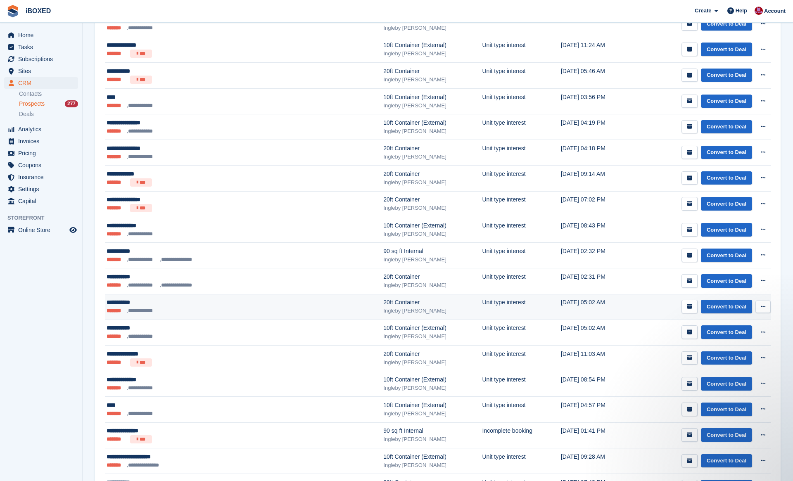
click at [383, 307] on div "Ingleby [PERSON_NAME]" at bounding box center [432, 311] width 99 height 8
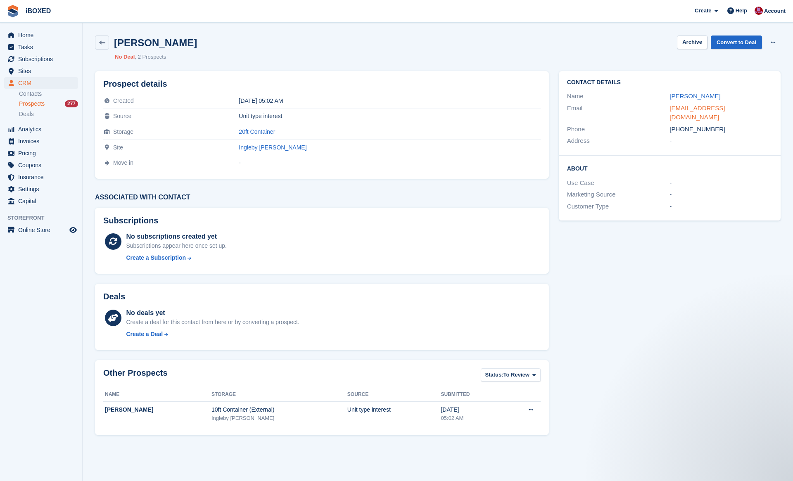
click at [703, 109] on link "[EMAIL_ADDRESS][DOMAIN_NAME]" at bounding box center [697, 113] width 55 height 17
click at [105, 39] on link at bounding box center [102, 43] width 14 height 14
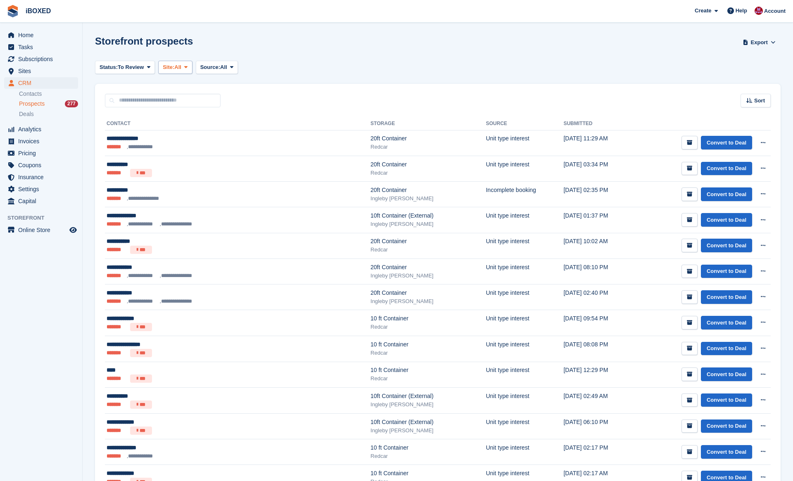
click at [173, 71] on button "Site: All" at bounding box center [175, 68] width 34 height 14
click at [189, 116] on link "Ingleby [PERSON_NAME]" at bounding box center [203, 116] width 83 height 15
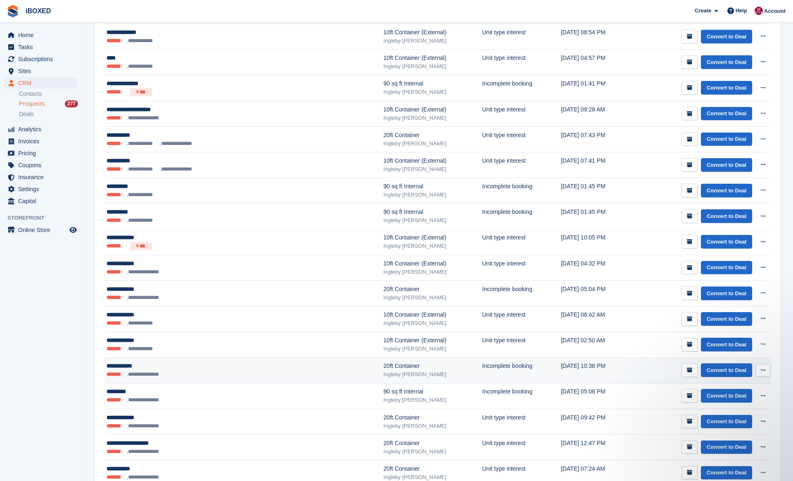
scroll to position [829, 0]
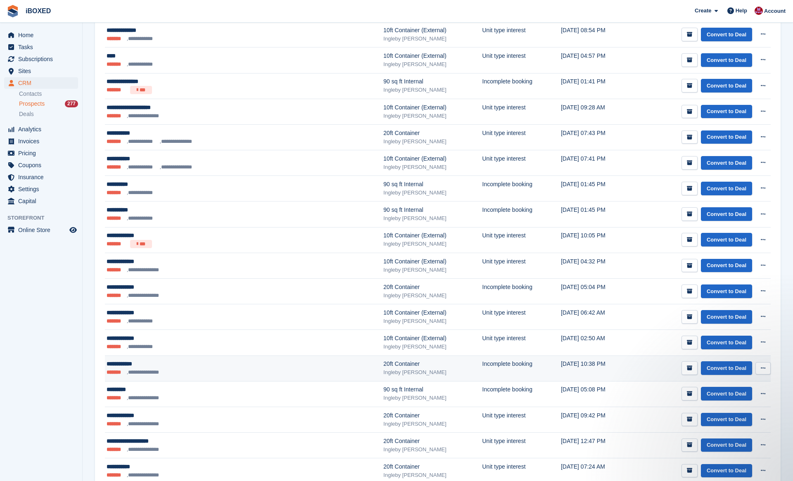
click at [383, 360] on div "20ft Container" at bounding box center [432, 364] width 99 height 9
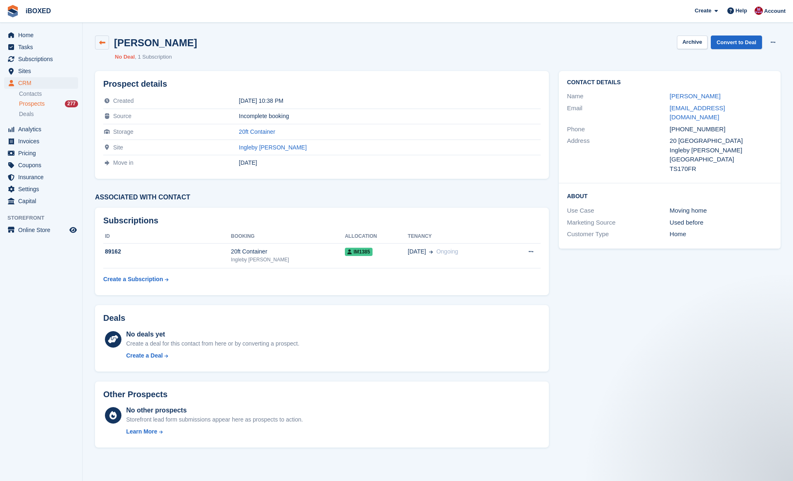
click at [105, 42] on link at bounding box center [102, 43] width 14 height 14
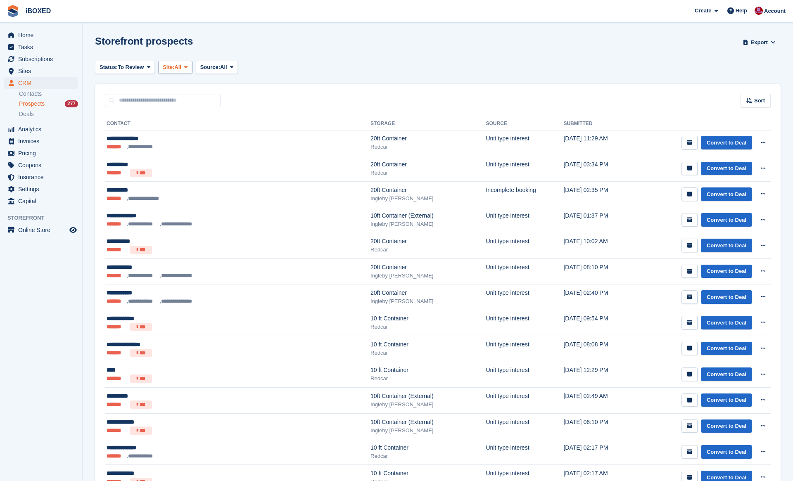
click at [184, 61] on button "Site: All" at bounding box center [175, 68] width 34 height 14
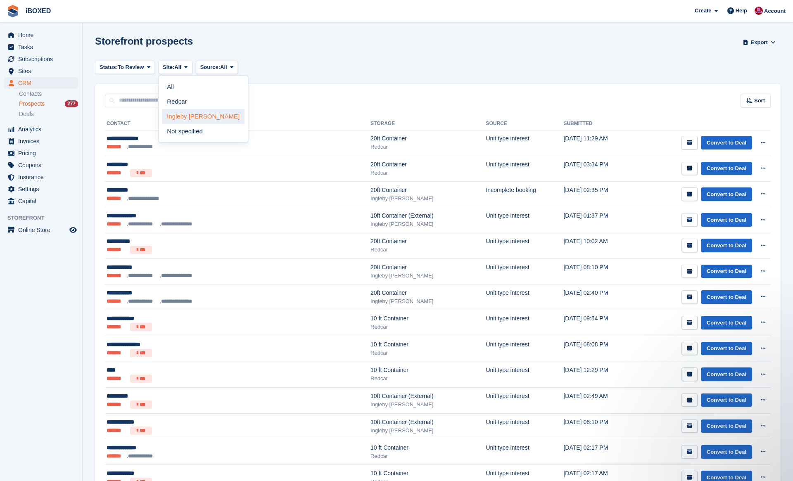
click at [199, 111] on link "Ingleby [PERSON_NAME]" at bounding box center [203, 116] width 83 height 15
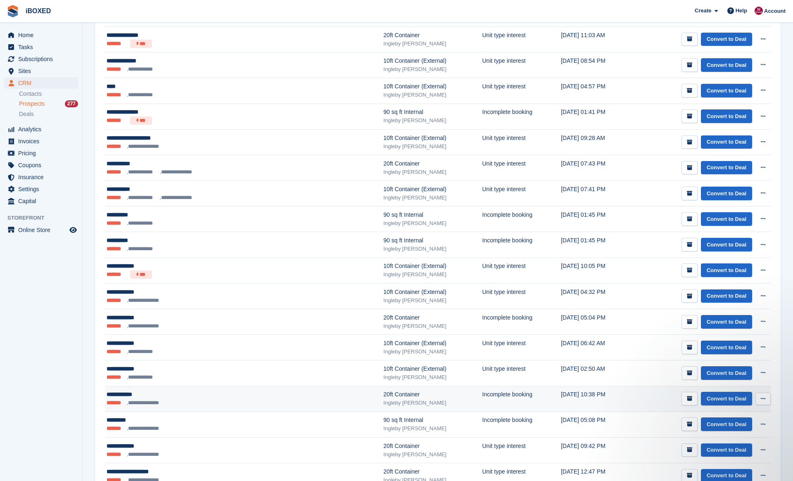
scroll to position [968, 0]
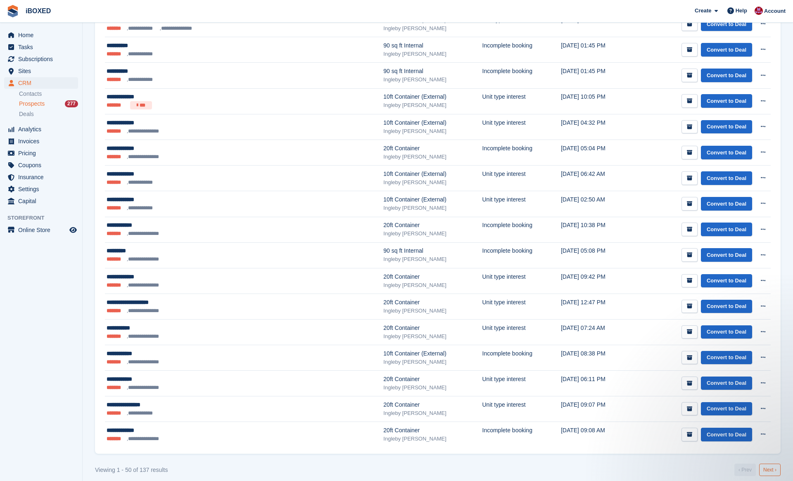
click at [766, 464] on link "Next ›" at bounding box center [769, 470] width 21 height 12
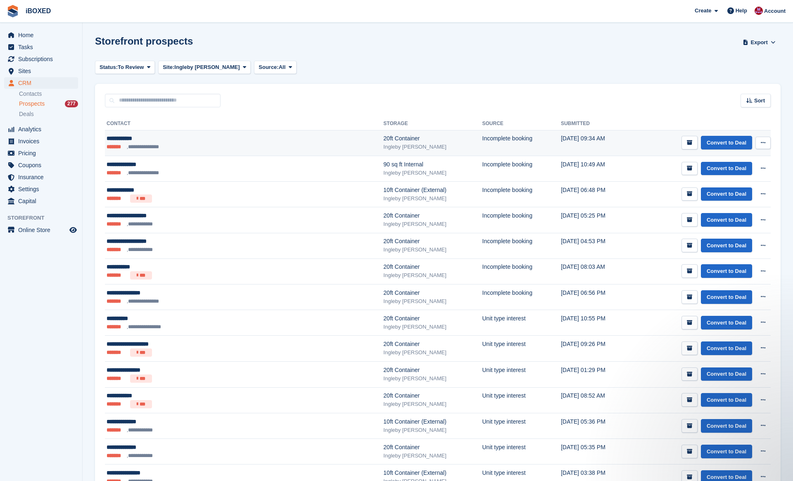
click at [383, 139] on div "20ft Container" at bounding box center [432, 138] width 99 height 9
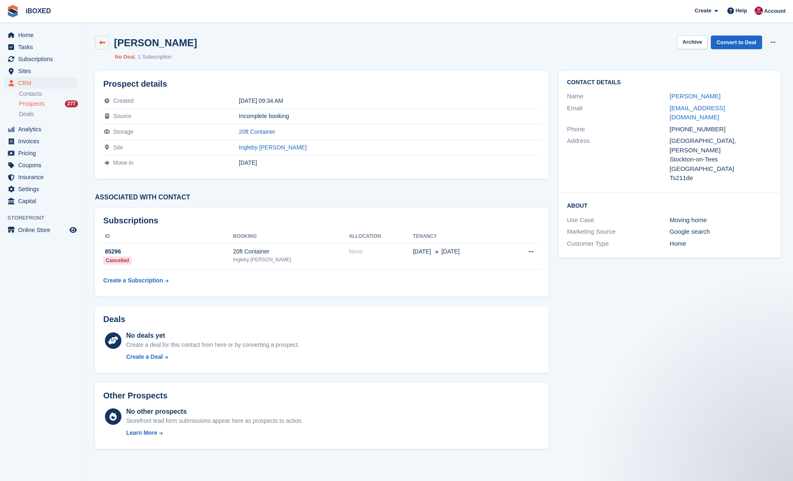
click at [107, 43] on link at bounding box center [102, 43] width 14 height 14
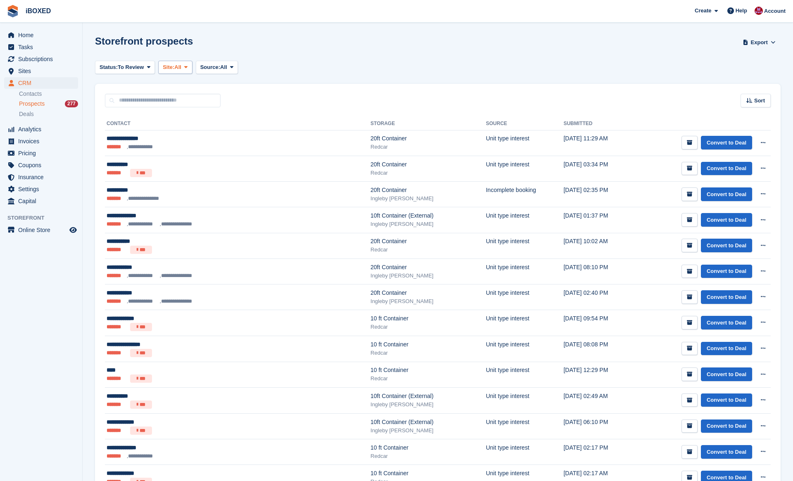
click at [174, 68] on span "Site:" at bounding box center [169, 67] width 12 height 8
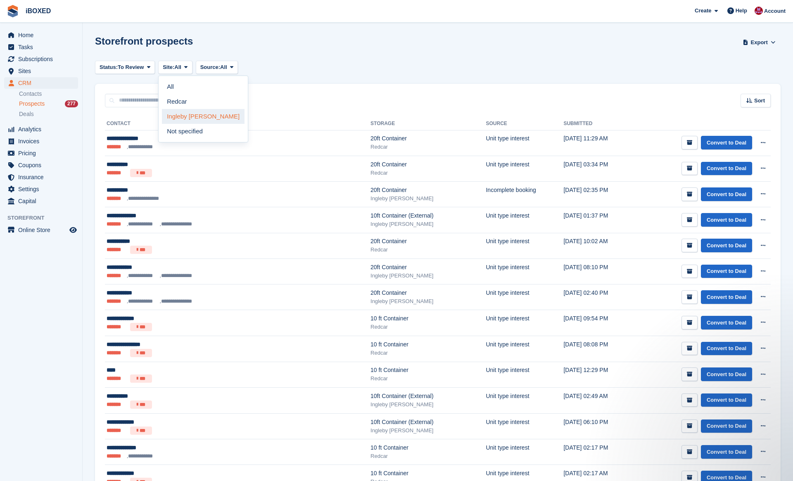
click at [193, 119] on link "Ingleby [PERSON_NAME]" at bounding box center [203, 116] width 83 height 15
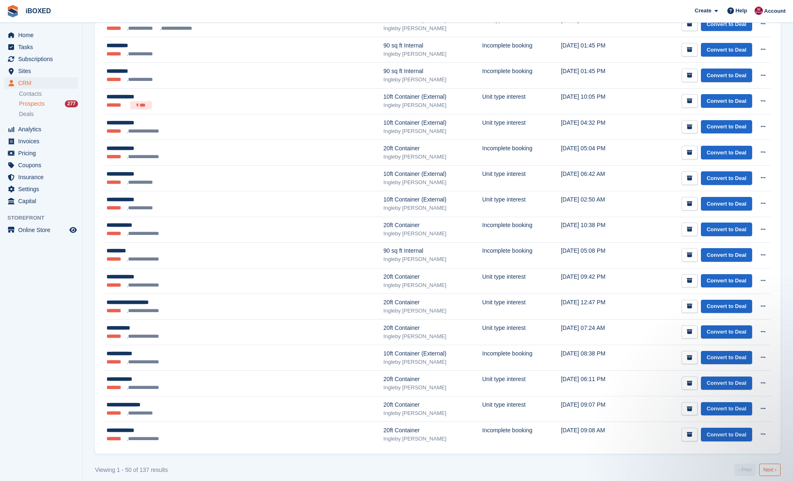
click at [770, 466] on link "Next ›" at bounding box center [769, 470] width 21 height 12
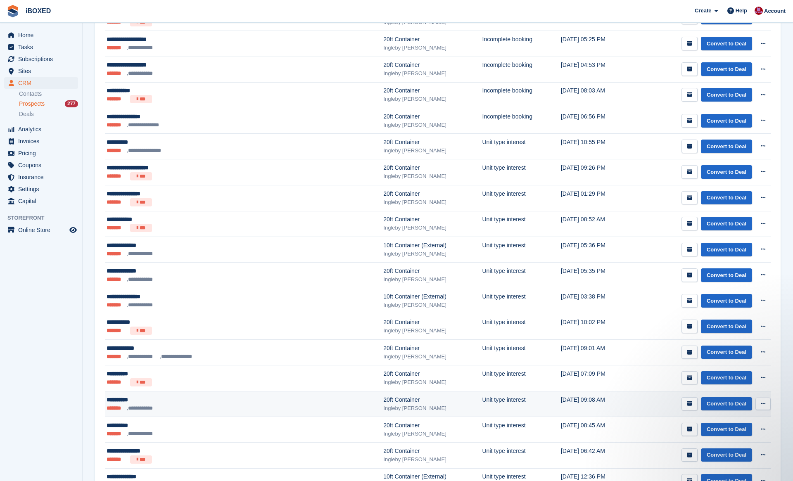
scroll to position [177, 0]
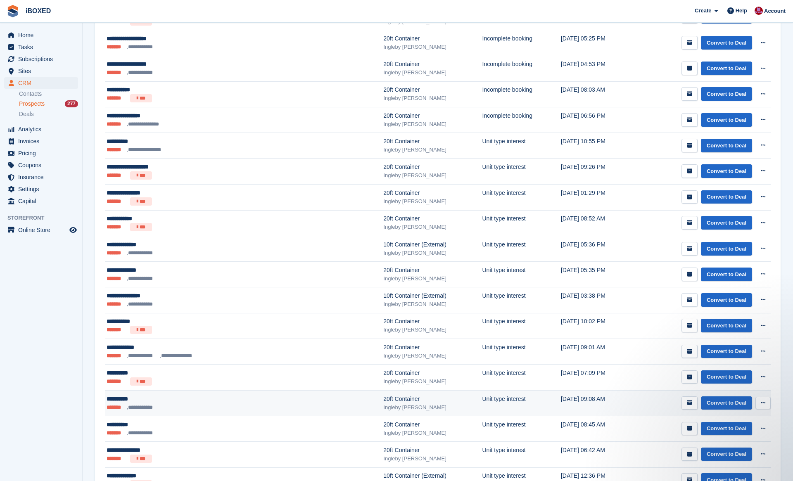
click at [383, 407] on div "Ingleby [PERSON_NAME]" at bounding box center [432, 408] width 99 height 8
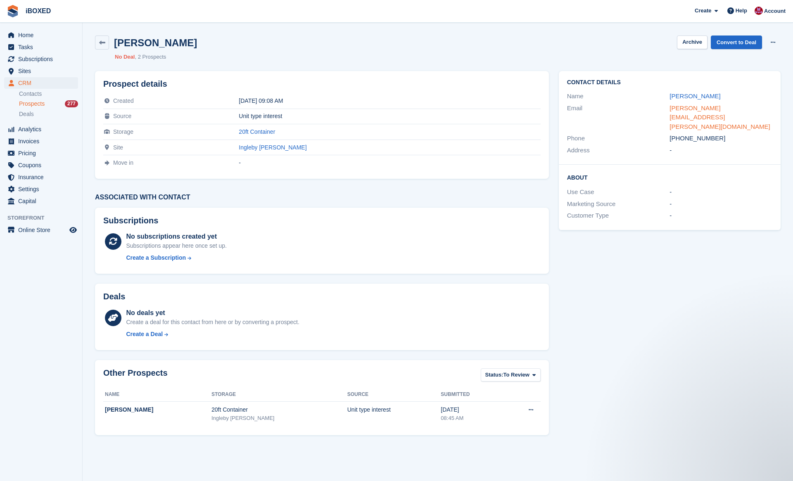
click at [703, 106] on link "jason.beck@lygojoinery.co.uk" at bounding box center [720, 118] width 100 height 26
click at [108, 46] on link at bounding box center [102, 43] width 14 height 14
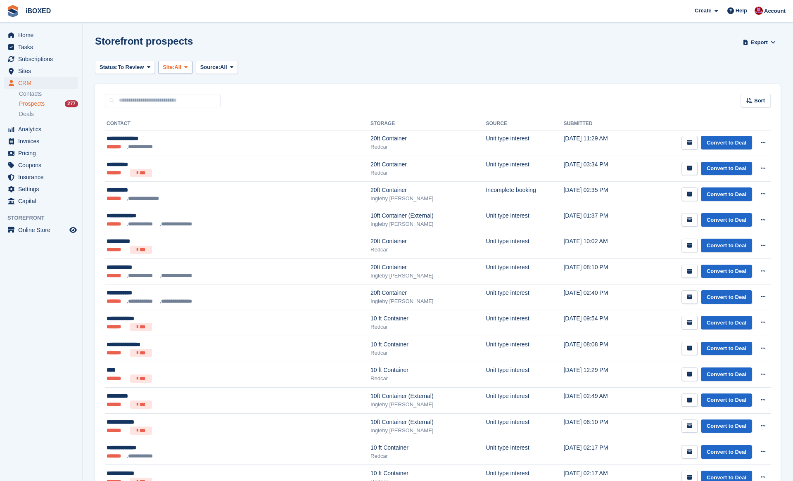
click at [181, 67] on span "All" at bounding box center [177, 67] width 7 height 8
click at [193, 118] on link "Ingleby [PERSON_NAME]" at bounding box center [203, 116] width 83 height 15
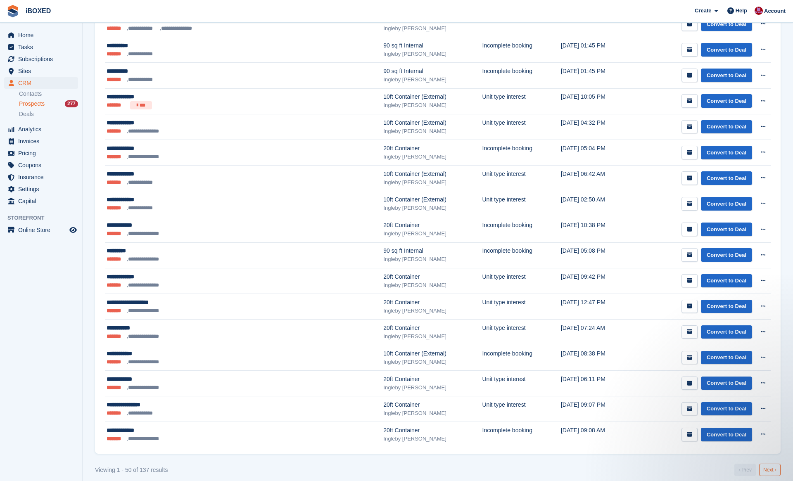
click at [772, 464] on link "Next ›" at bounding box center [769, 470] width 21 height 12
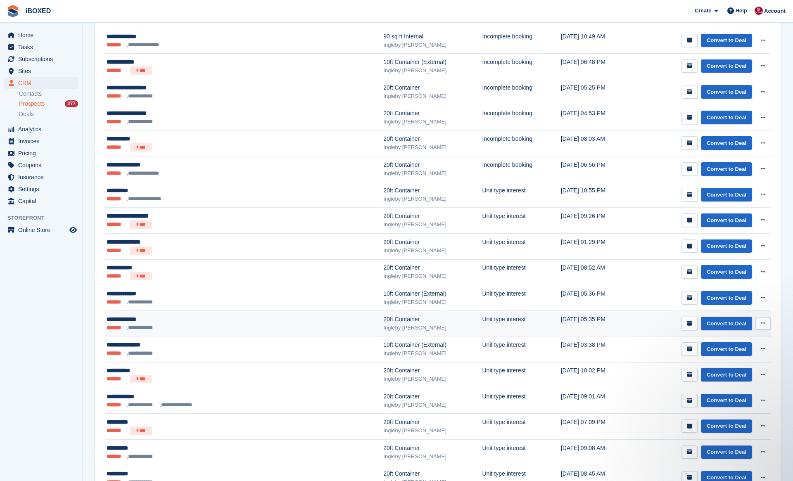
click at [383, 320] on div "20ft Container" at bounding box center [432, 319] width 99 height 9
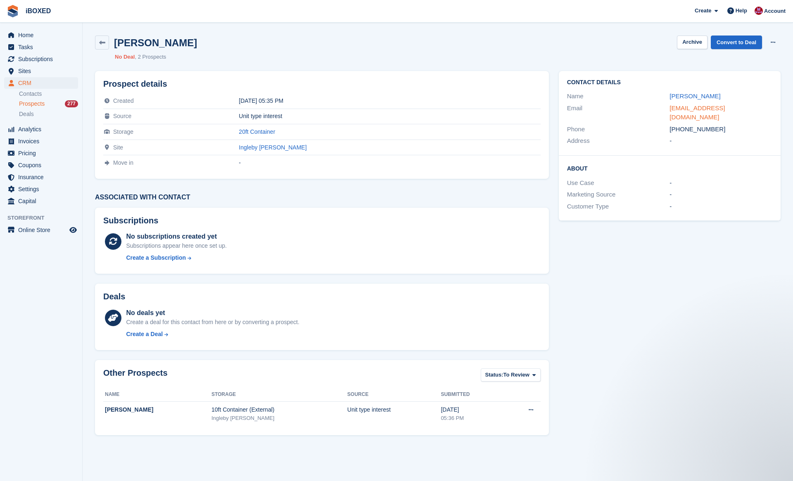
click at [708, 109] on link "[EMAIL_ADDRESS][DOMAIN_NAME]" at bounding box center [697, 113] width 55 height 17
click at [105, 42] on icon at bounding box center [102, 43] width 6 height 6
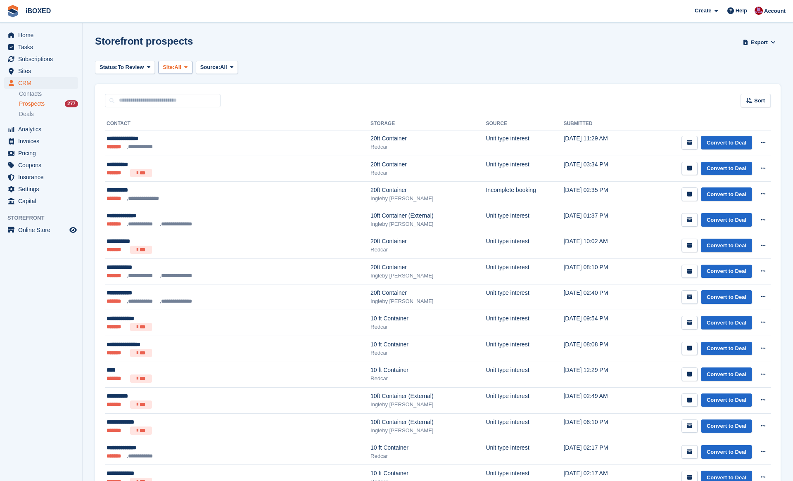
click at [181, 71] on span "All" at bounding box center [177, 67] width 7 height 8
click at [195, 115] on link "Ingleby [PERSON_NAME]" at bounding box center [203, 116] width 83 height 15
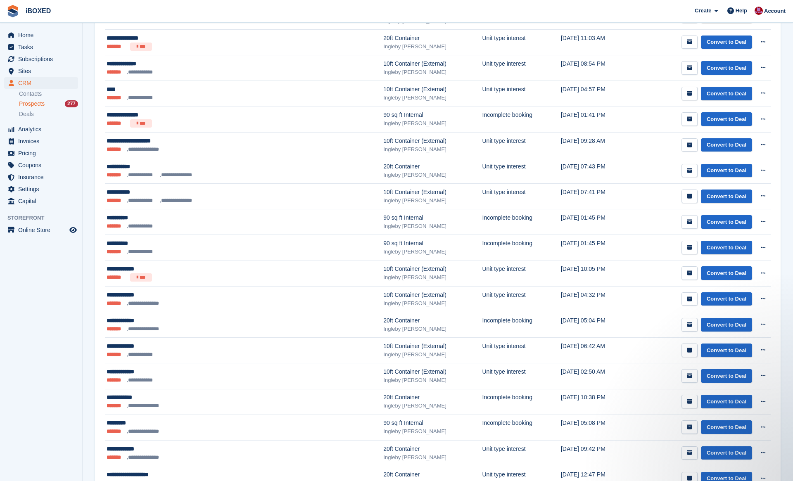
scroll to position [968, 0]
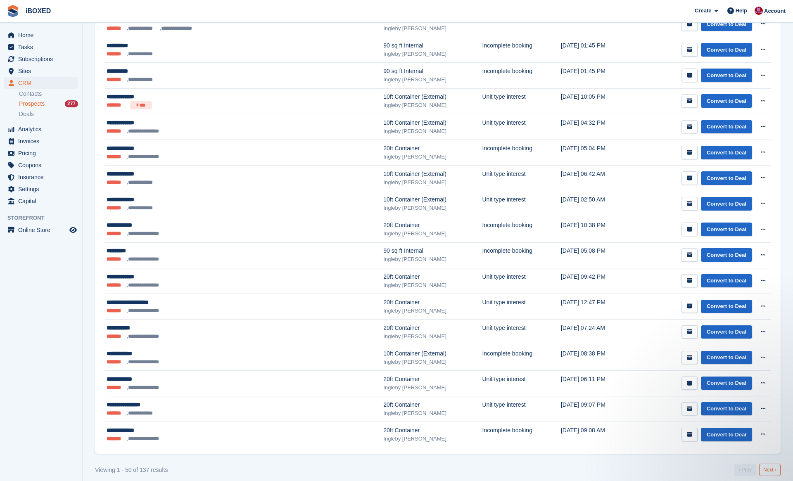
click at [774, 464] on link "Next ›" at bounding box center [769, 470] width 21 height 12
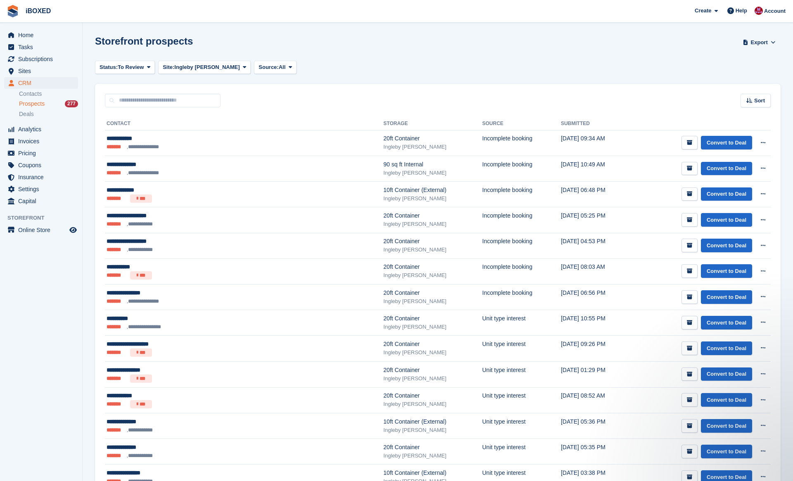
scroll to position [442, 0]
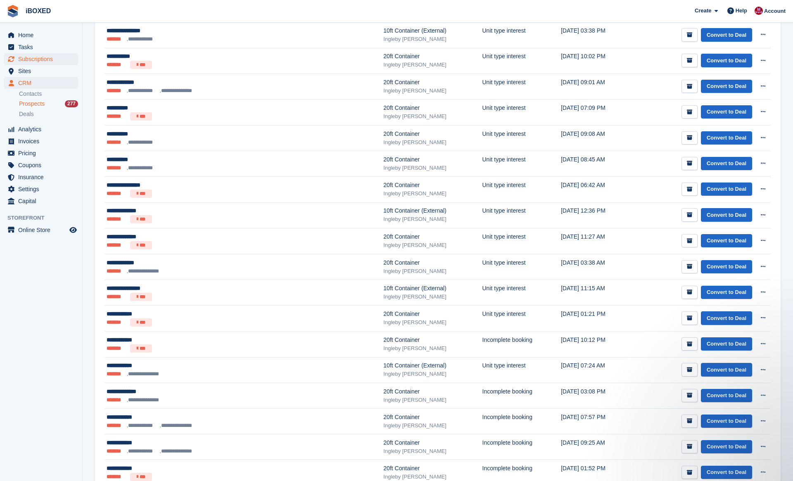
click at [68, 62] on link "Subscriptions" at bounding box center [41, 59] width 74 height 12
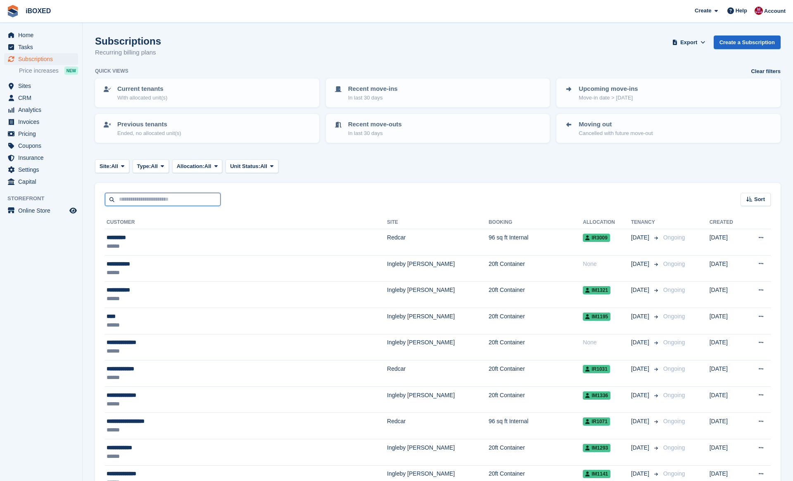
click at [192, 199] on input "text" at bounding box center [163, 200] width 116 height 14
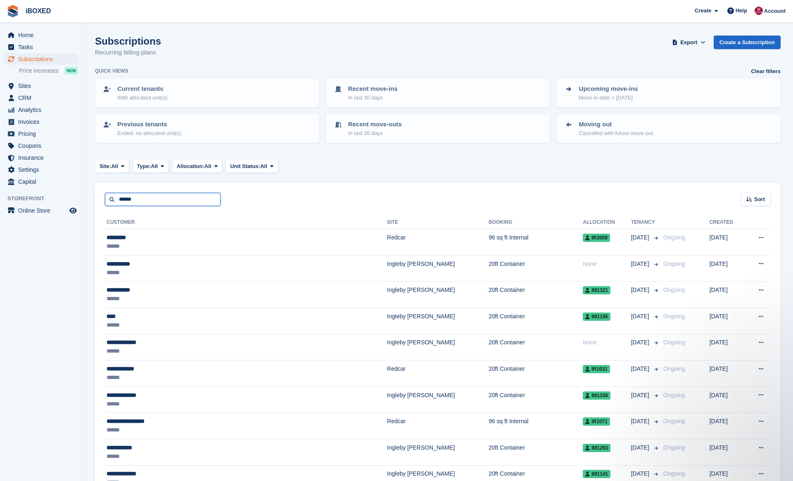
type input "******"
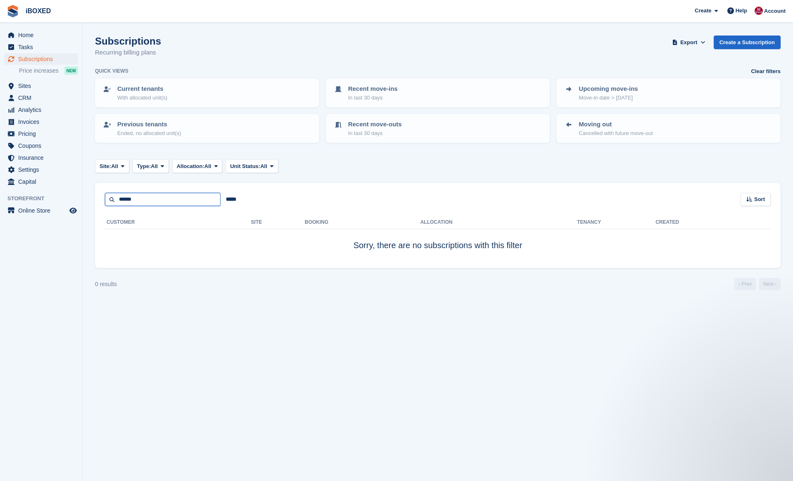
click at [145, 198] on input "******" at bounding box center [163, 200] width 116 height 14
click at [40, 30] on span "Home" at bounding box center [43, 35] width 50 height 12
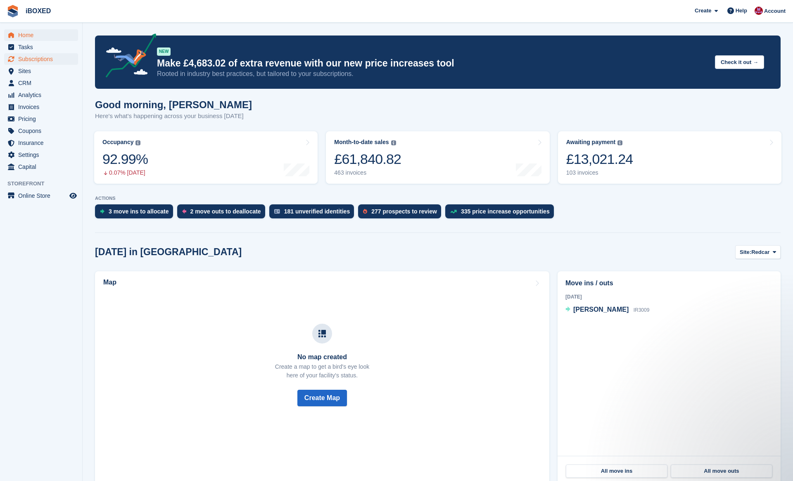
click at [56, 61] on span "Subscriptions" at bounding box center [43, 59] width 50 height 12
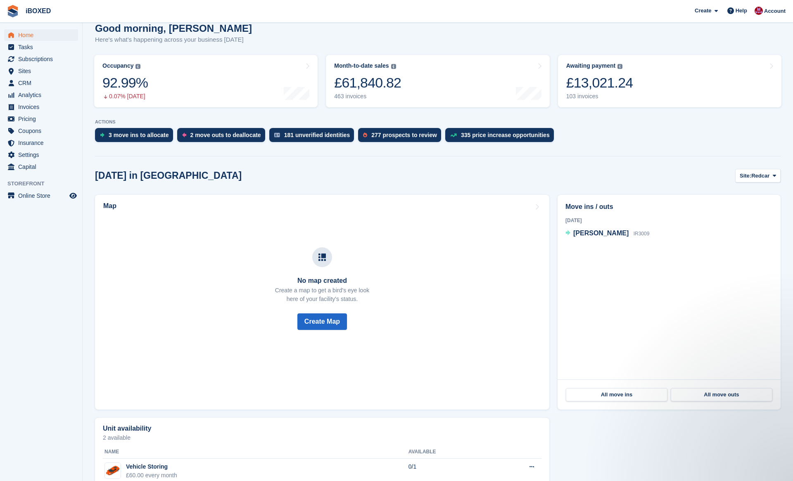
scroll to position [90, 0]
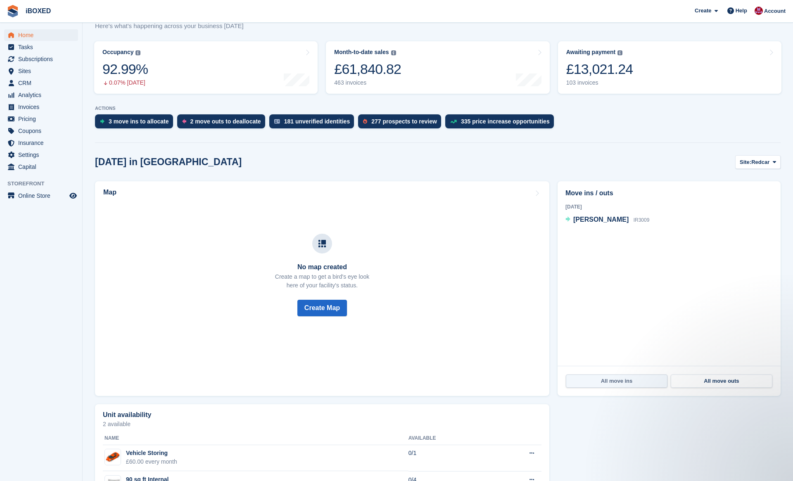
click at [615, 380] on link "All move ins" at bounding box center [617, 381] width 102 height 13
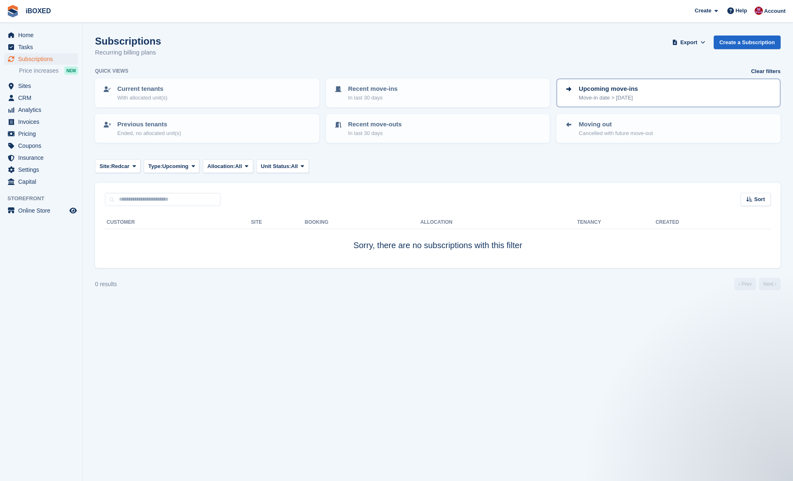
click at [633, 90] on p "Upcoming move-ins" at bounding box center [608, 89] width 59 height 10
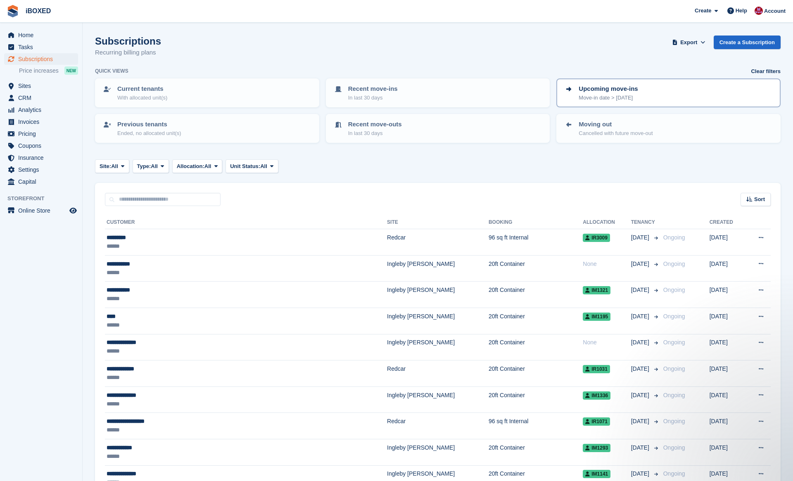
click at [653, 89] on div "Upcoming move-ins Move-in date > [DATE]" at bounding box center [668, 92] width 209 height 17
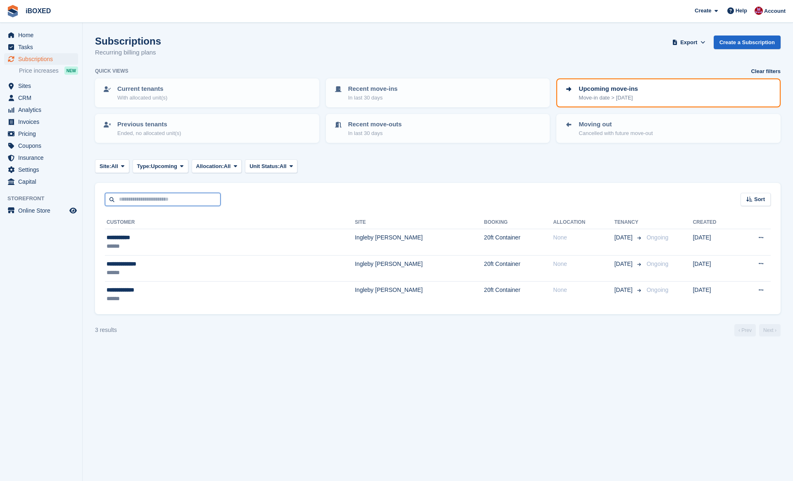
click at [195, 204] on input "text" at bounding box center [163, 200] width 116 height 14
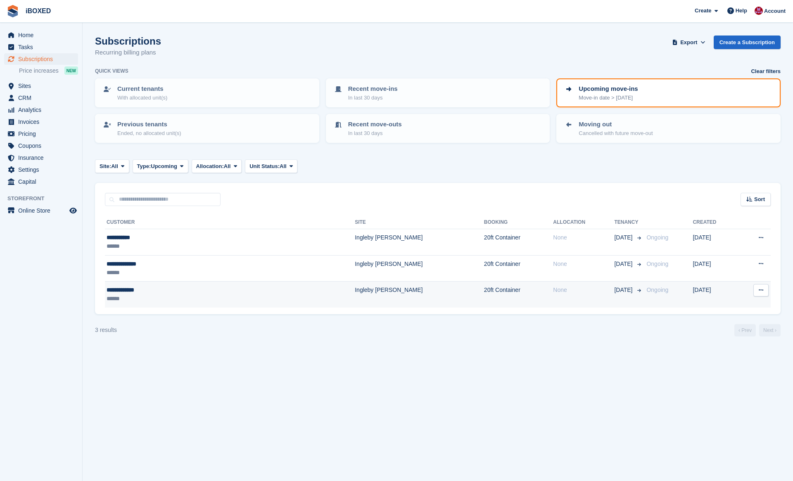
click at [355, 291] on td "Ingleby [PERSON_NAME]" at bounding box center [419, 295] width 129 height 26
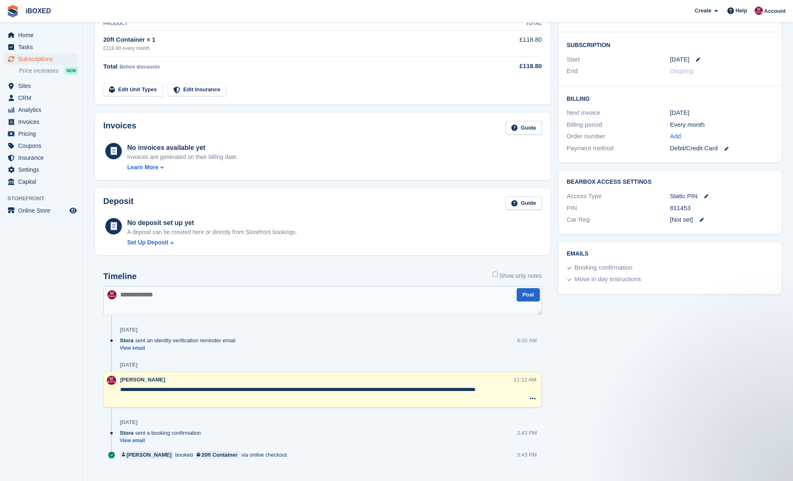
scroll to position [127, 0]
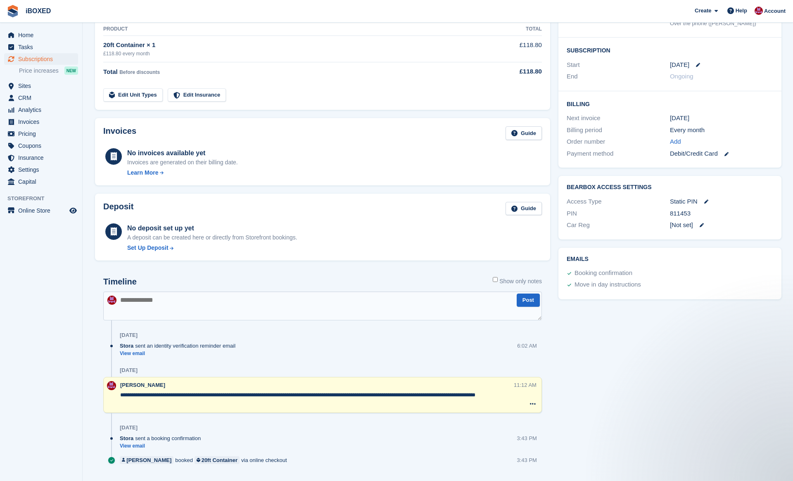
click at [398, 209] on div "Deposit Guide" at bounding box center [322, 211] width 439 height 19
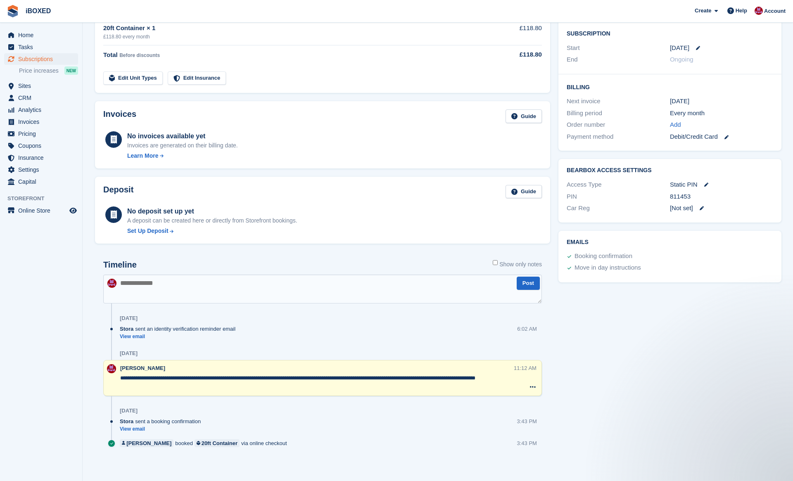
scroll to position [145, 0]
click at [140, 335] on link "View email" at bounding box center [180, 336] width 120 height 7
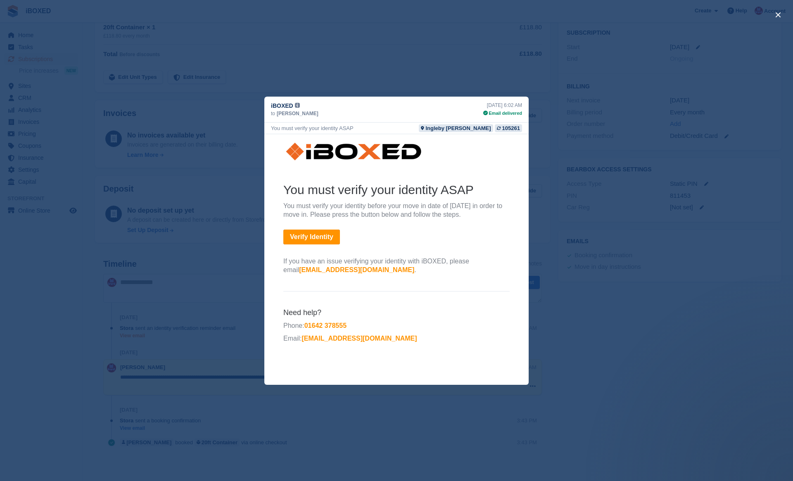
scroll to position [0, 0]
click at [567, 100] on div "close" at bounding box center [396, 240] width 793 height 481
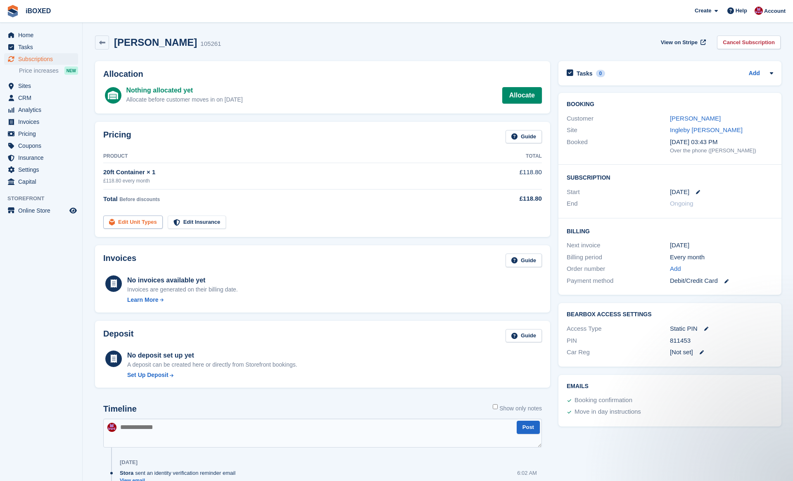
click at [145, 220] on link "Edit Unit Types" at bounding box center [132, 223] width 59 height 14
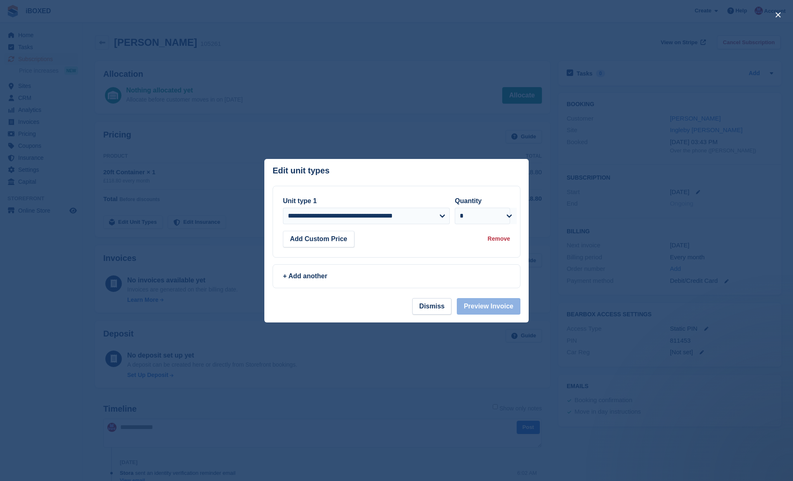
click at [228, 249] on div at bounding box center [396, 240] width 793 height 481
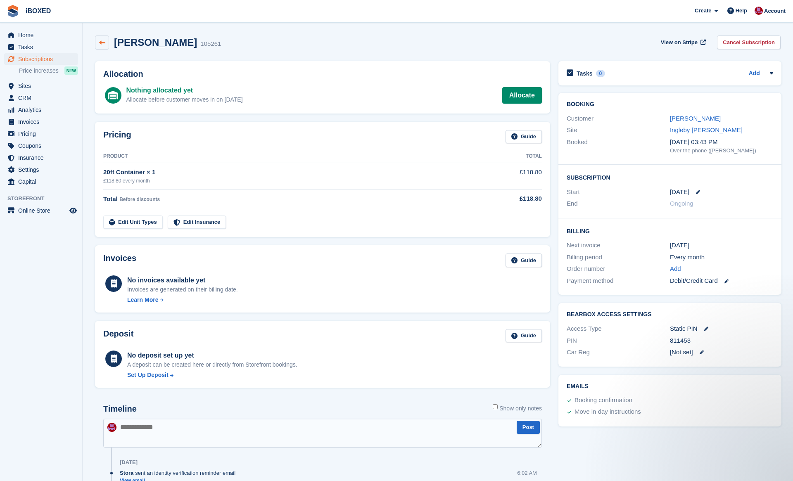
click at [100, 43] on icon at bounding box center [102, 43] width 6 height 6
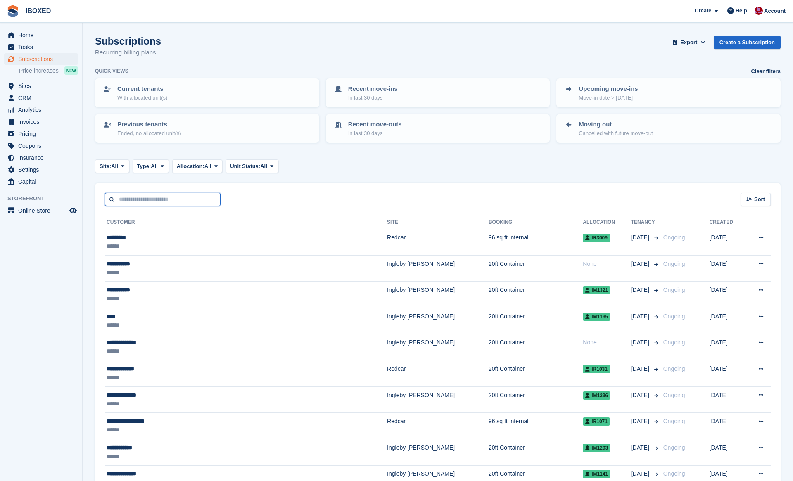
click at [179, 202] on input "text" at bounding box center [163, 200] width 116 height 14
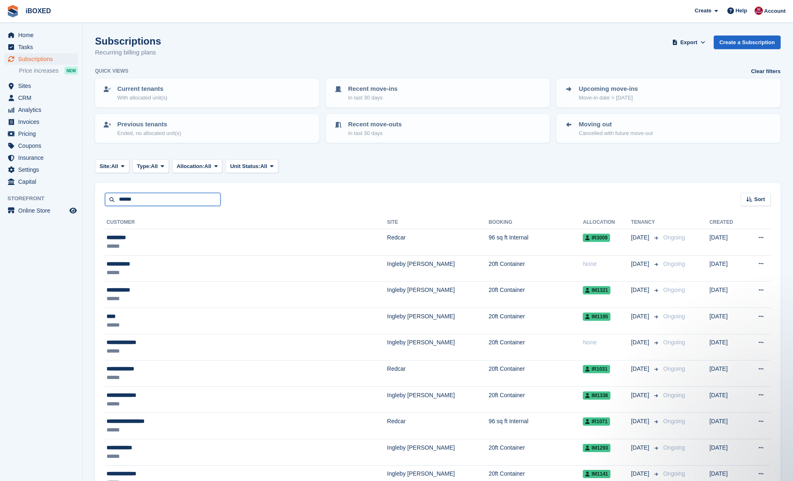
type input "******"
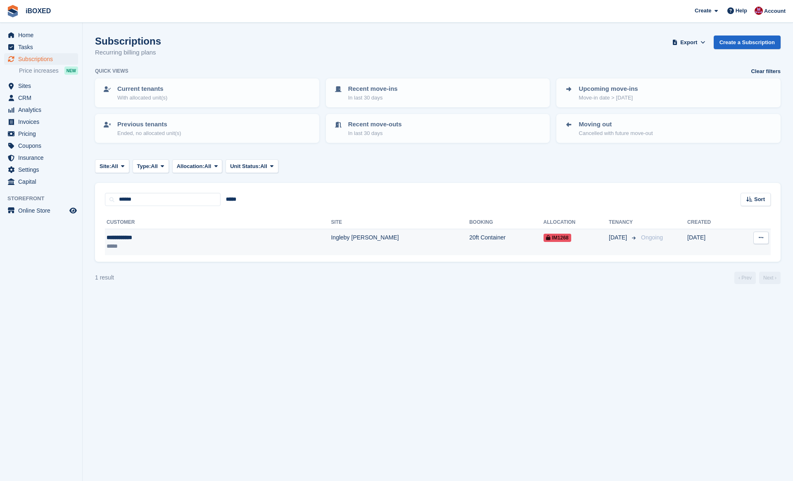
click at [331, 237] on td "Ingleby [PERSON_NAME]" at bounding box center [400, 242] width 138 height 26
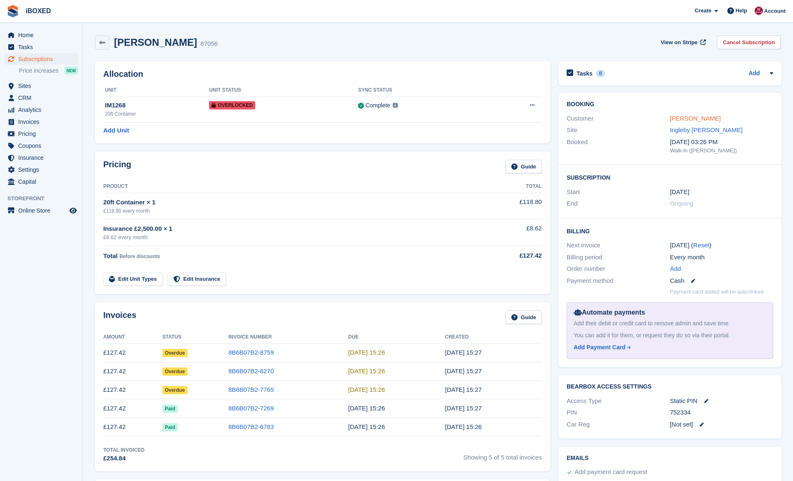
click at [691, 119] on link "[PERSON_NAME]" at bounding box center [695, 118] width 51 height 7
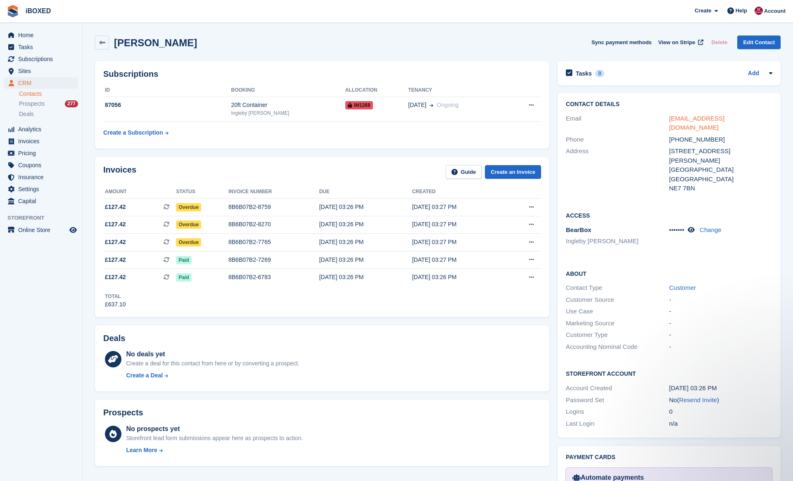
click at [679, 116] on link "[EMAIL_ADDRESS][DOMAIN_NAME]" at bounding box center [696, 123] width 55 height 17
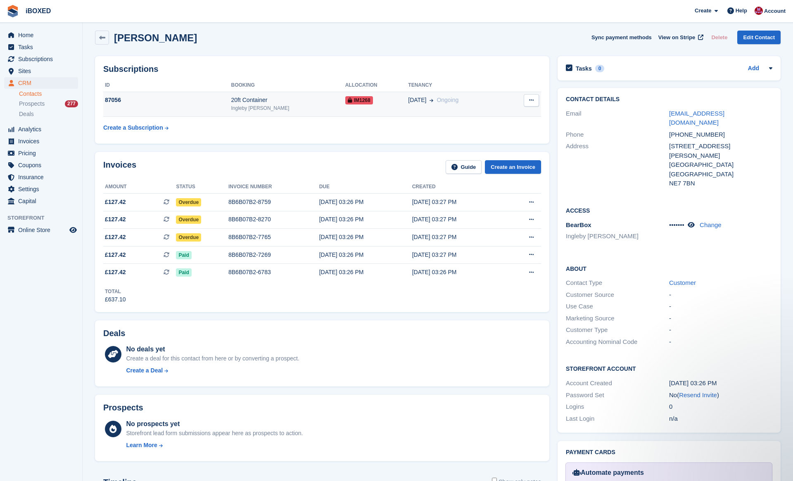
click at [345, 106] on td "IM1268" at bounding box center [376, 104] width 63 height 25
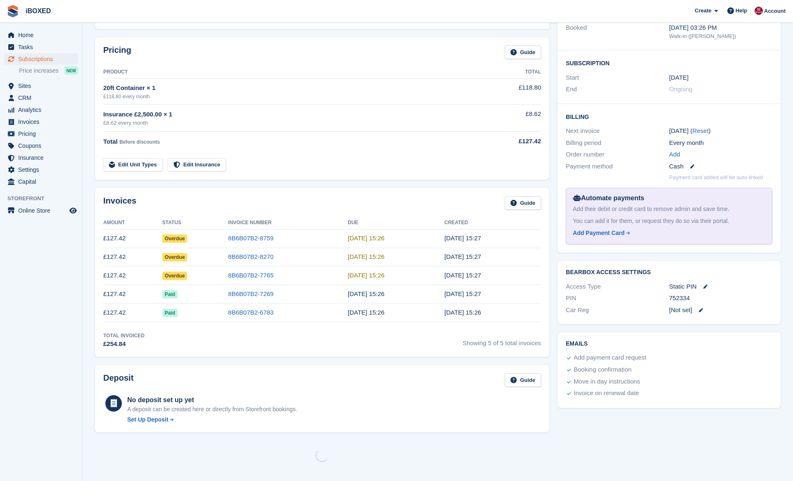
scroll to position [276, 0]
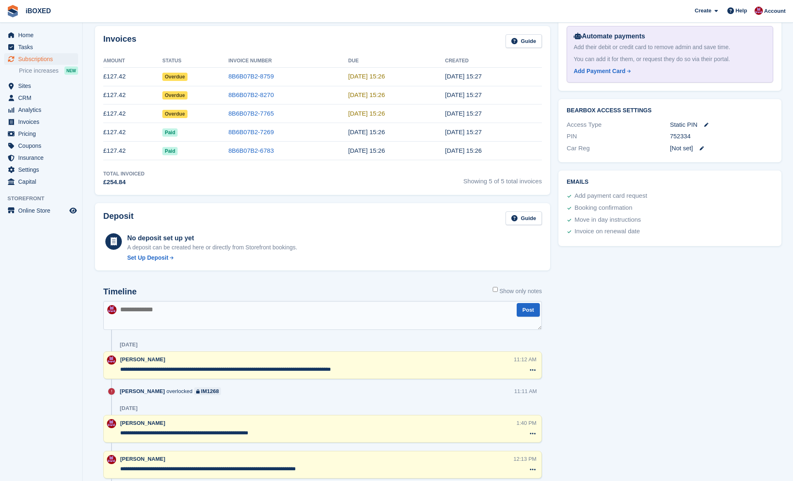
click at [234, 307] on textarea at bounding box center [322, 315] width 439 height 29
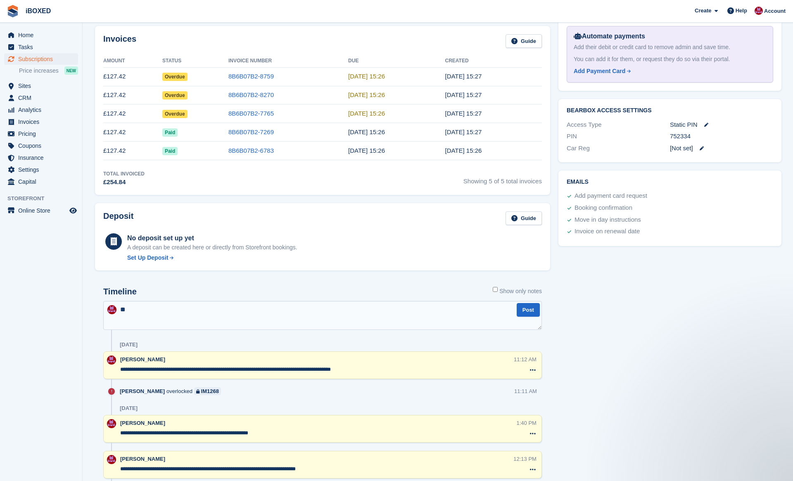
scroll to position [0, 0]
type textarea "**********"
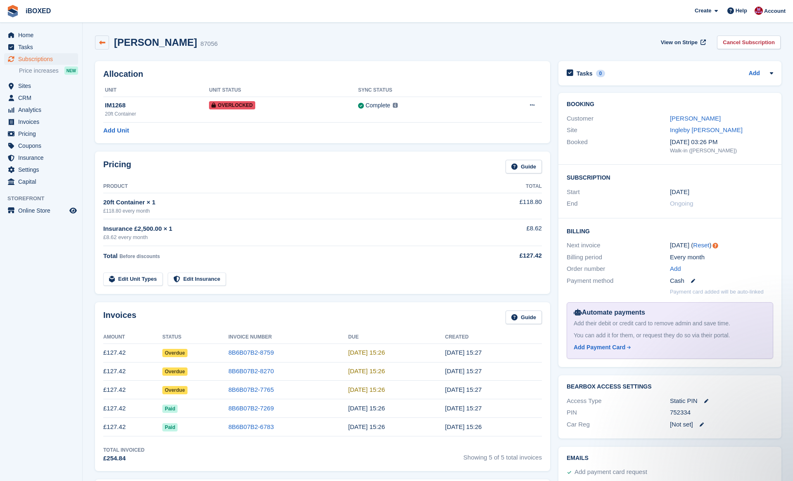
click at [103, 48] on link at bounding box center [102, 43] width 14 height 14
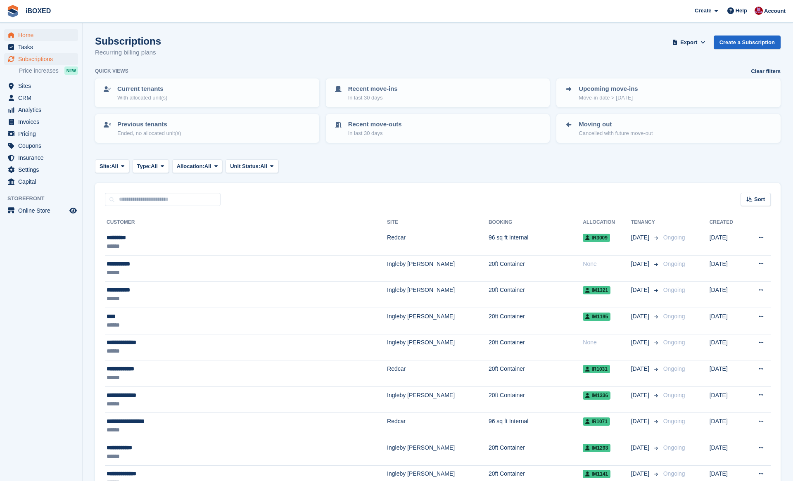
click at [48, 39] on span "Home" at bounding box center [43, 35] width 50 height 12
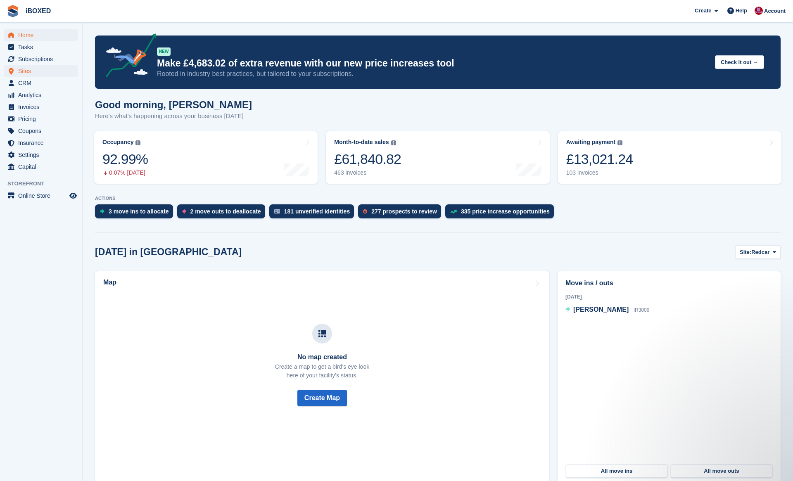
click at [31, 69] on span "Sites" at bounding box center [43, 71] width 50 height 12
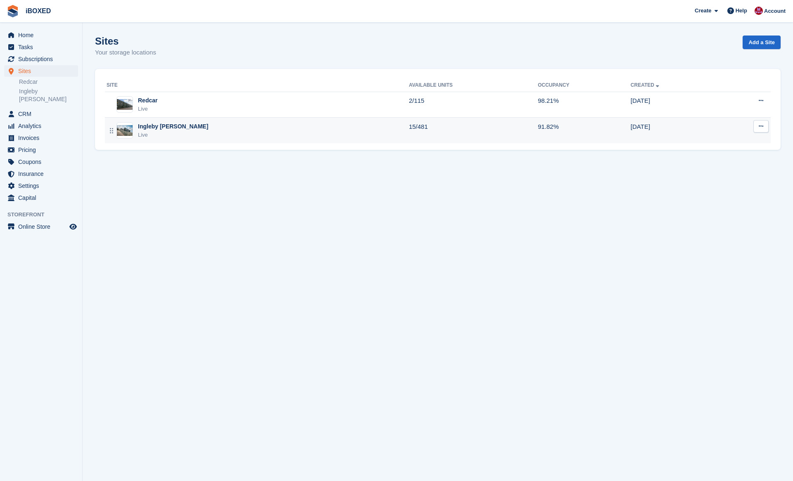
click at [158, 124] on div "Ingleby [PERSON_NAME]" at bounding box center [173, 126] width 70 height 9
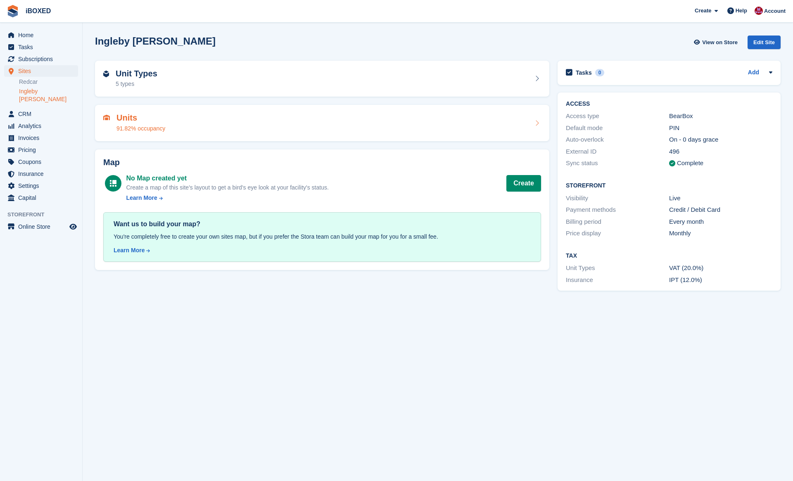
click at [178, 116] on div "Units 91.82% occupancy" at bounding box center [322, 123] width 438 height 20
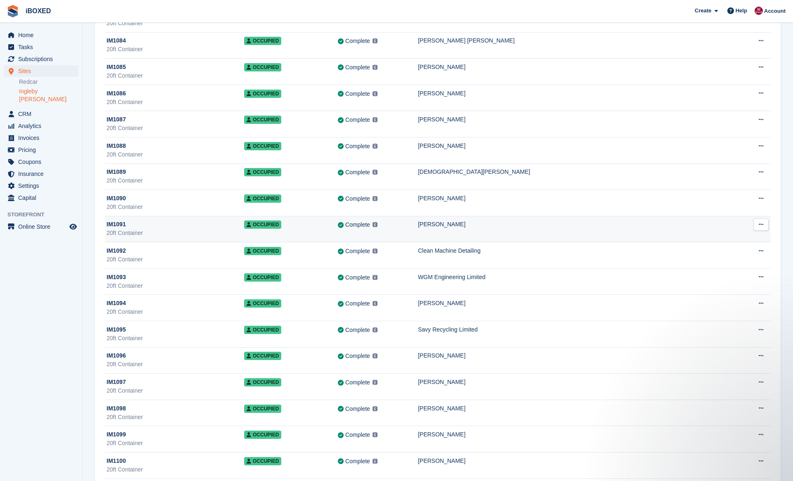
scroll to position [3049, 0]
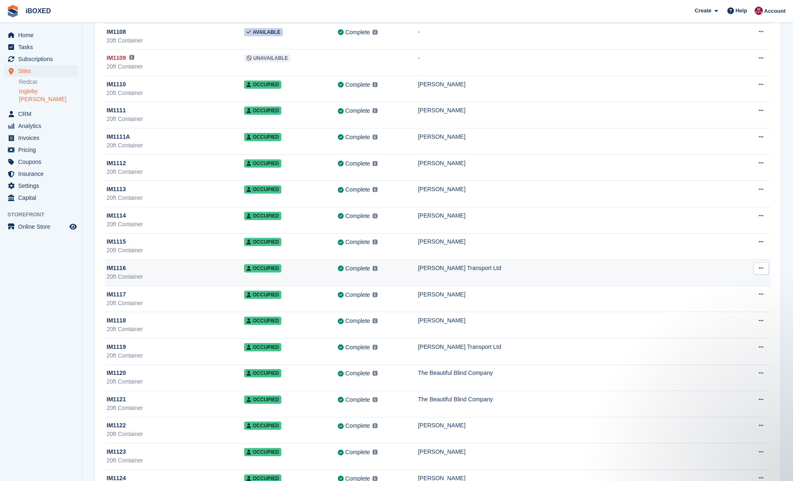
click at [242, 270] on div "IM1116" at bounding box center [176, 268] width 138 height 9
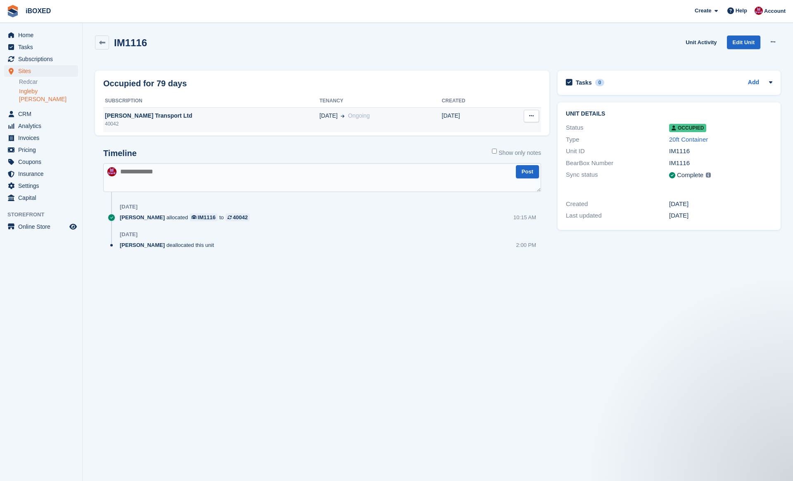
click at [523, 117] on td "Deallocate" at bounding box center [520, 119] width 42 height 25
click at [532, 118] on icon at bounding box center [531, 115] width 5 height 5
click at [508, 128] on p "Deallocate" at bounding box center [499, 132] width 72 height 11
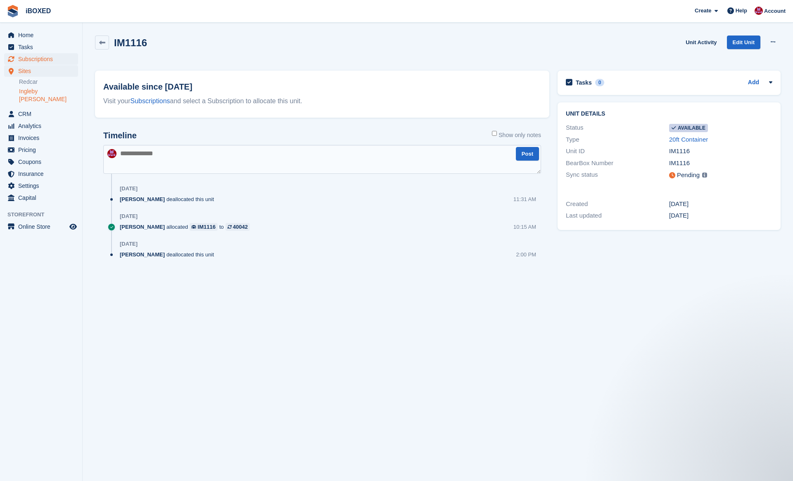
click at [48, 58] on span "Subscriptions" at bounding box center [43, 59] width 50 height 12
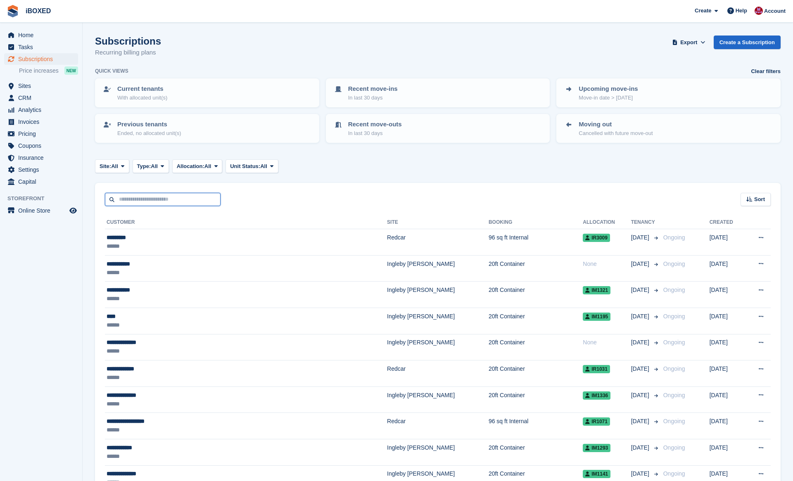
click at [174, 195] on input "text" at bounding box center [163, 200] width 116 height 14
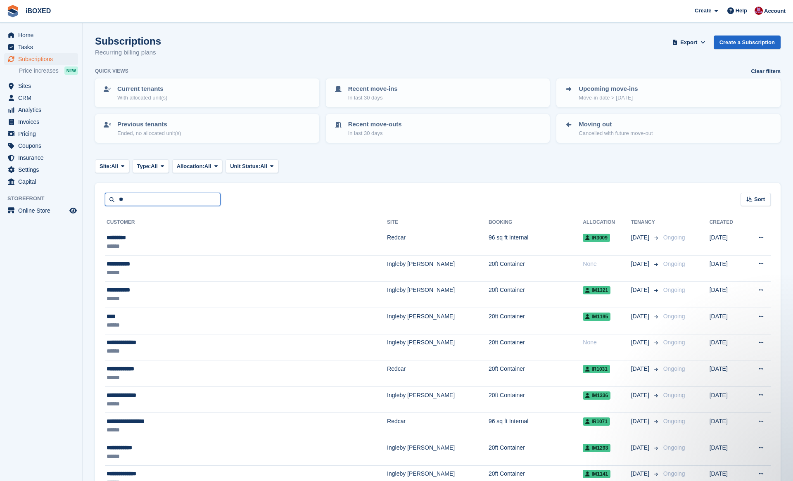
type input "**"
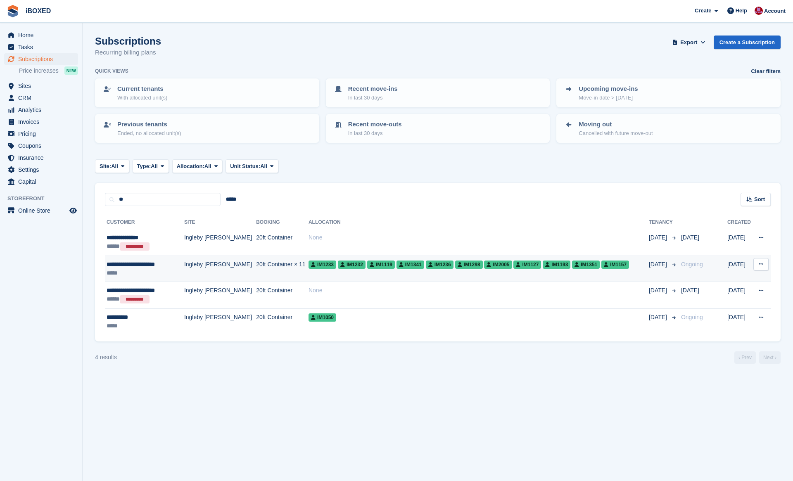
click at [176, 263] on div "**********" at bounding box center [143, 264] width 73 height 9
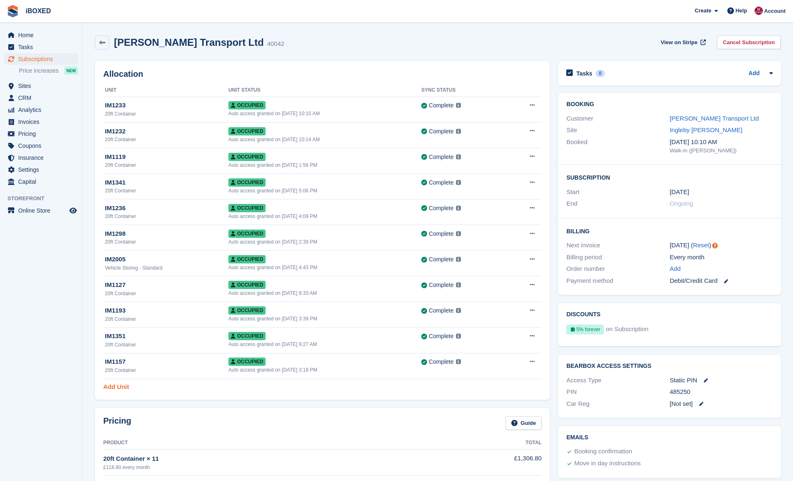
click at [118, 387] on link "Add Unit" at bounding box center [116, 387] width 26 height 10
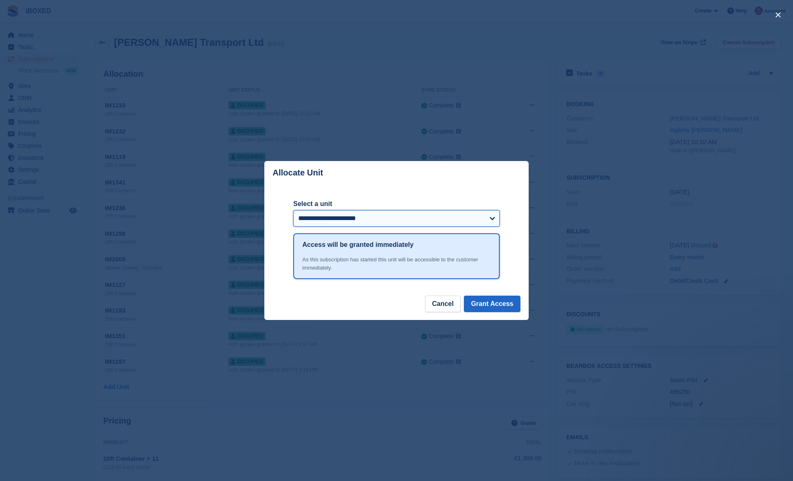
select select "*****"
click at [504, 308] on button "Grant Access" at bounding box center [492, 304] width 57 height 17
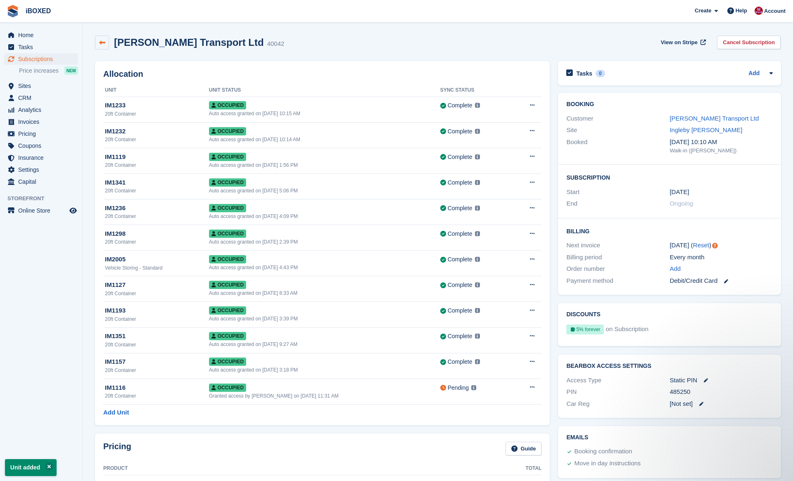
click at [105, 42] on icon at bounding box center [102, 43] width 6 height 6
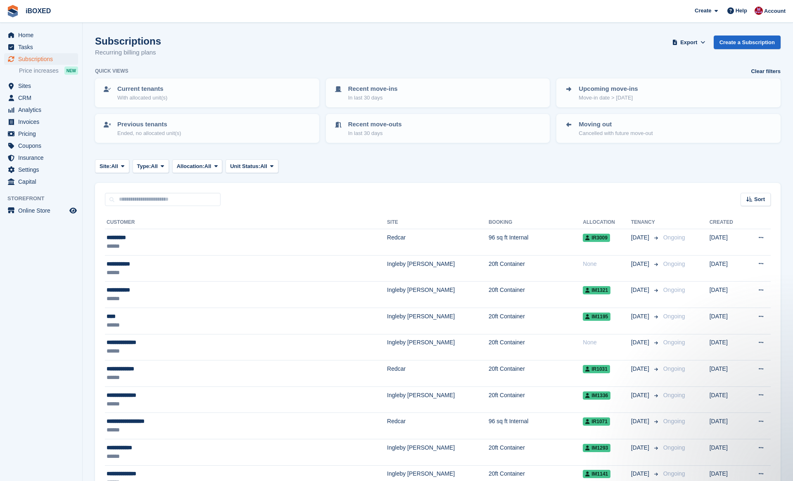
click at [200, 191] on div "Sort Sort by Customer name Date created Move in date Move out date Created (old…" at bounding box center [438, 195] width 686 height 24
click at [195, 200] on input "text" at bounding box center [163, 200] width 116 height 14
type input "**"
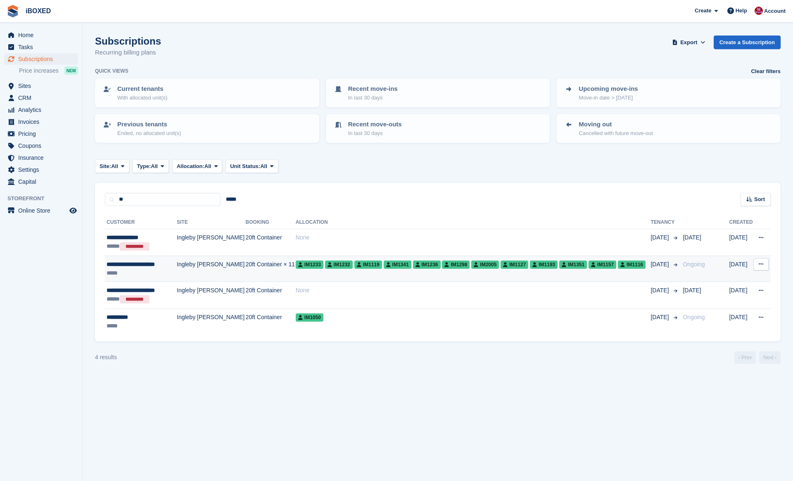
click at [147, 269] on div "*****" at bounding box center [141, 273] width 69 height 9
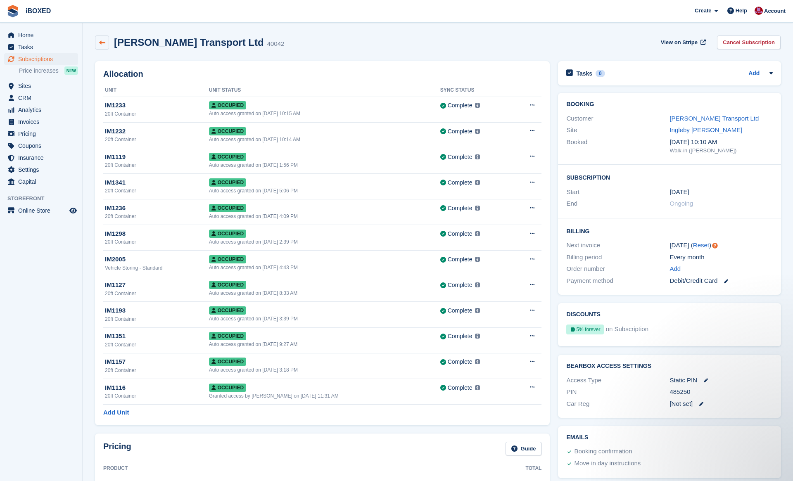
click at [97, 44] on link at bounding box center [102, 43] width 14 height 14
